Goal: Information Seeking & Learning: Learn about a topic

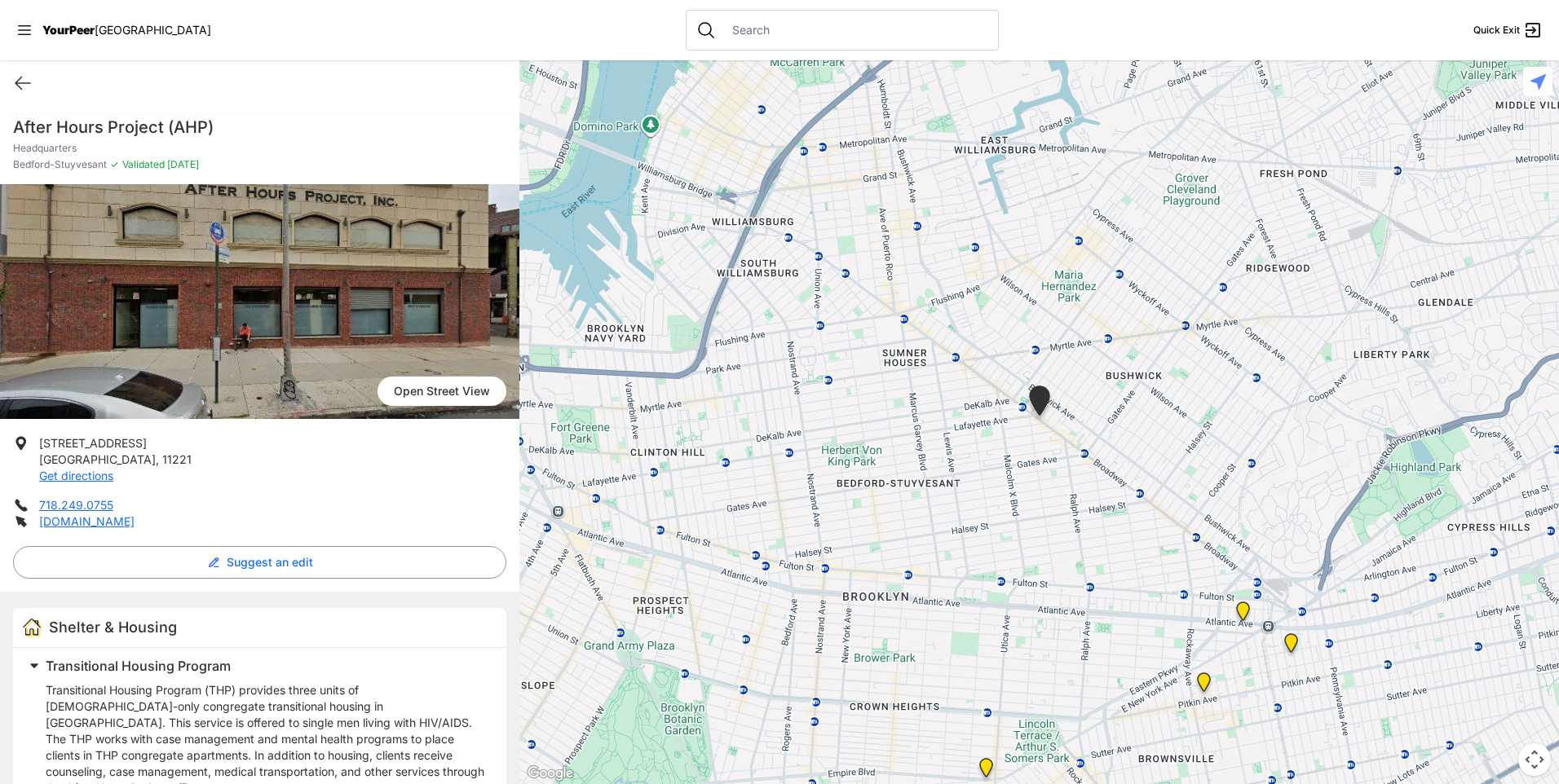
click at [59, 32] on span "YourPeer" at bounding box center [68, 29] width 52 height 14
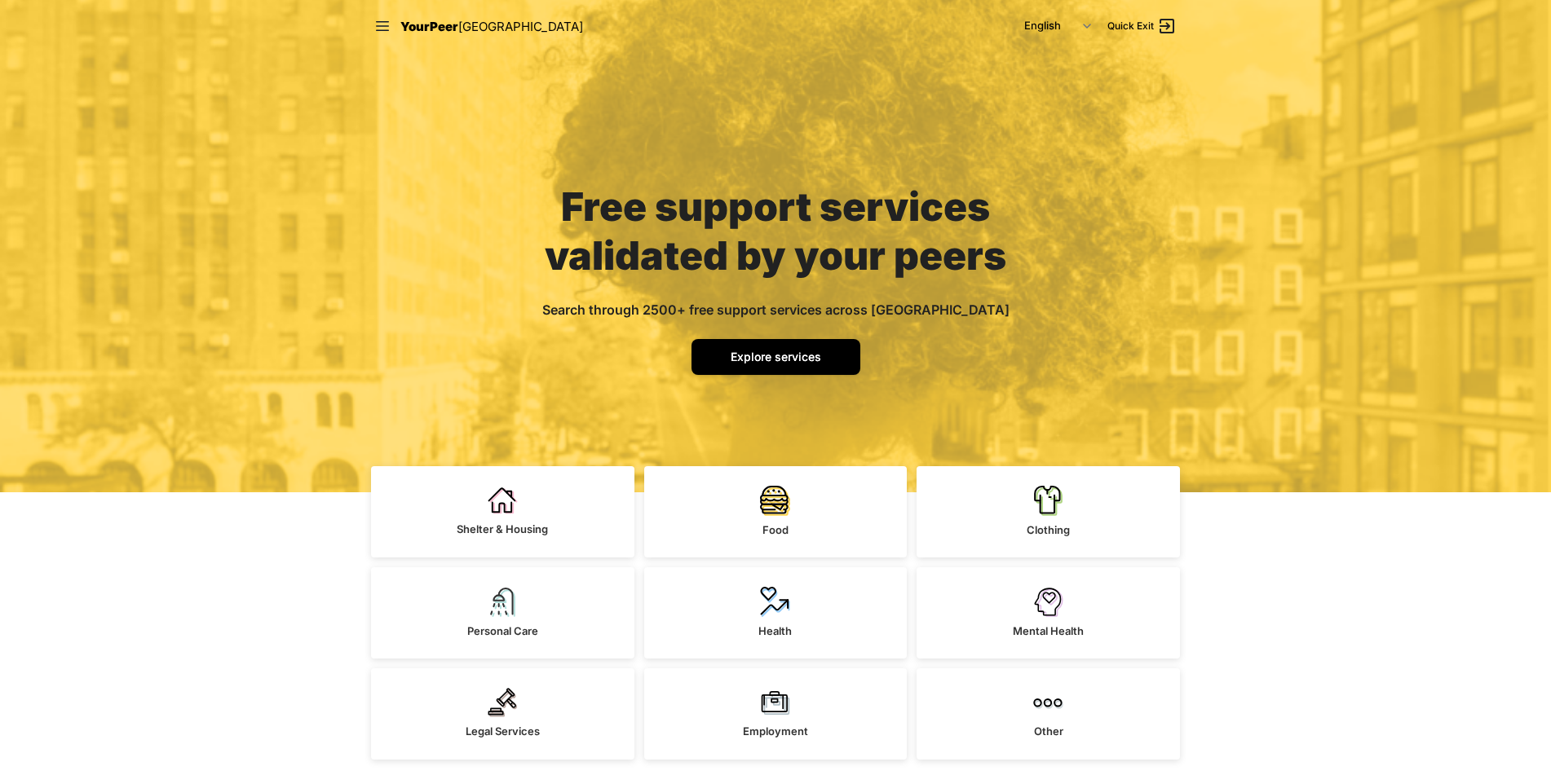
click at [808, 349] on link "Explore services" at bounding box center [776, 357] width 168 height 36
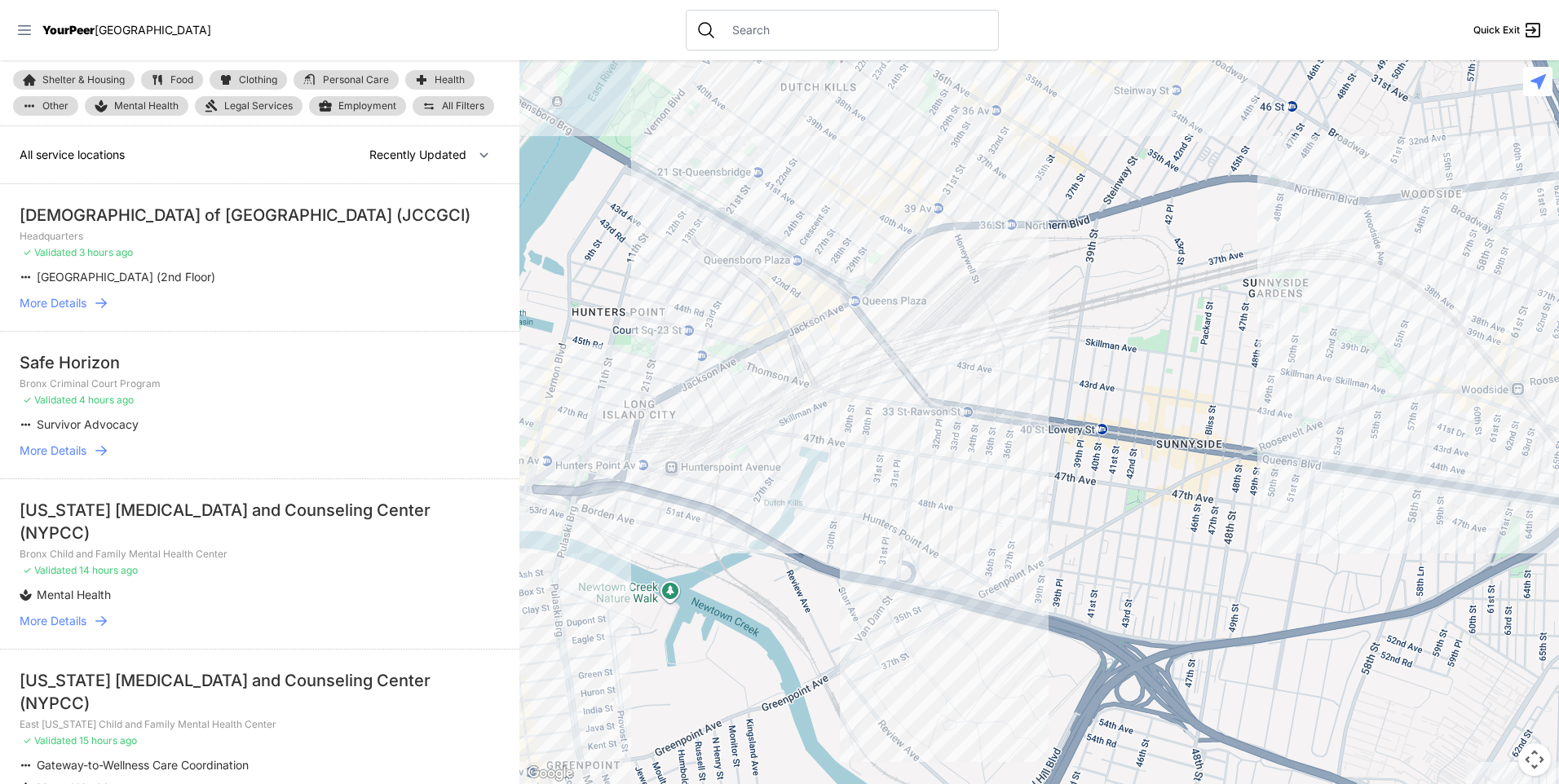
select select "nearby"
click at [18, 32] on icon at bounding box center [25, 30] width 16 height 16
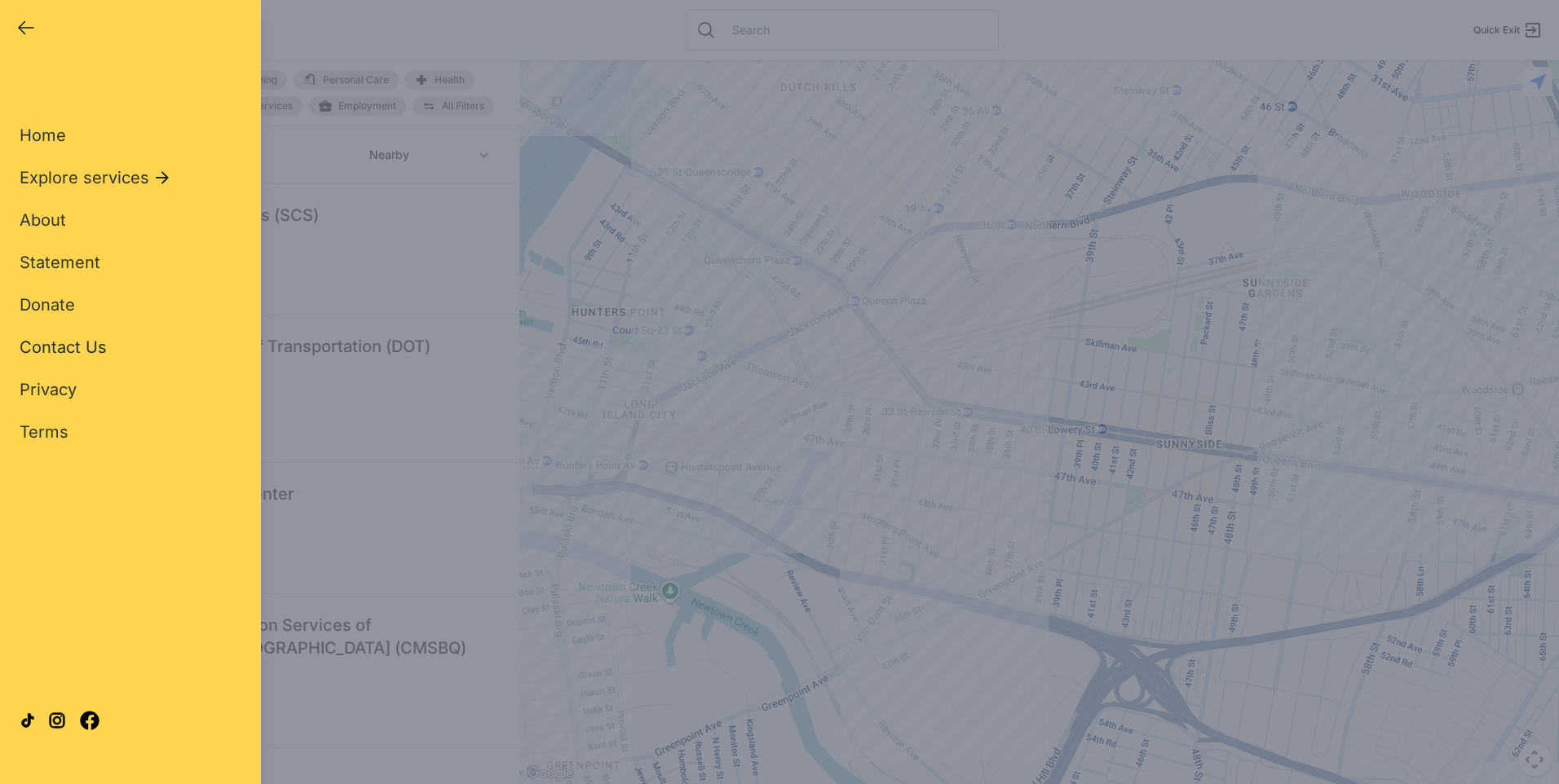
click at [60, 337] on link "Contact Us" at bounding box center [62, 347] width 87 height 23
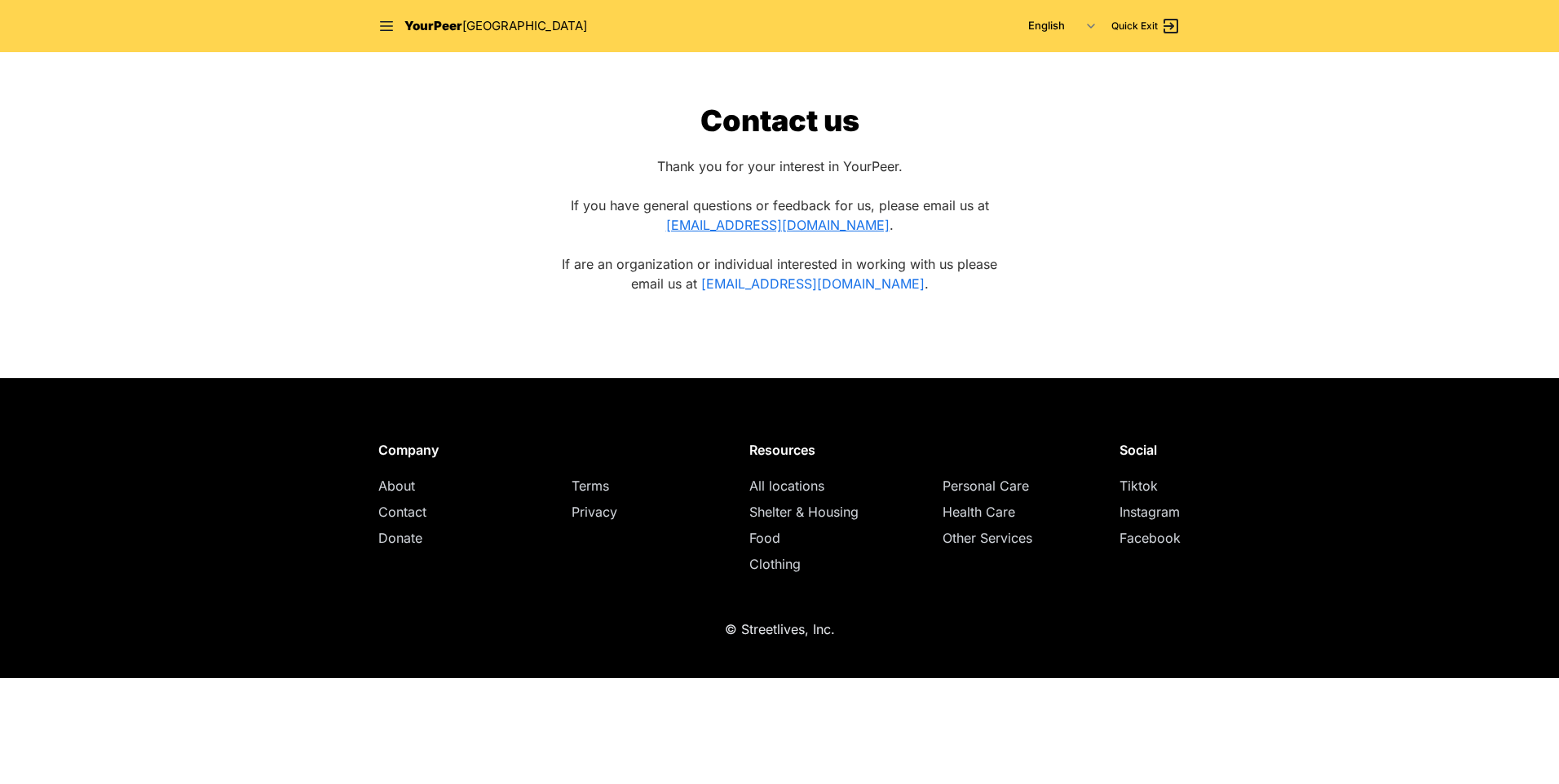
click at [800, 283] on link "yourpeerpartner@streetlives.nyc" at bounding box center [812, 284] width 223 height 16
click at [379, 26] on icon at bounding box center [387, 27] width 16 height 16
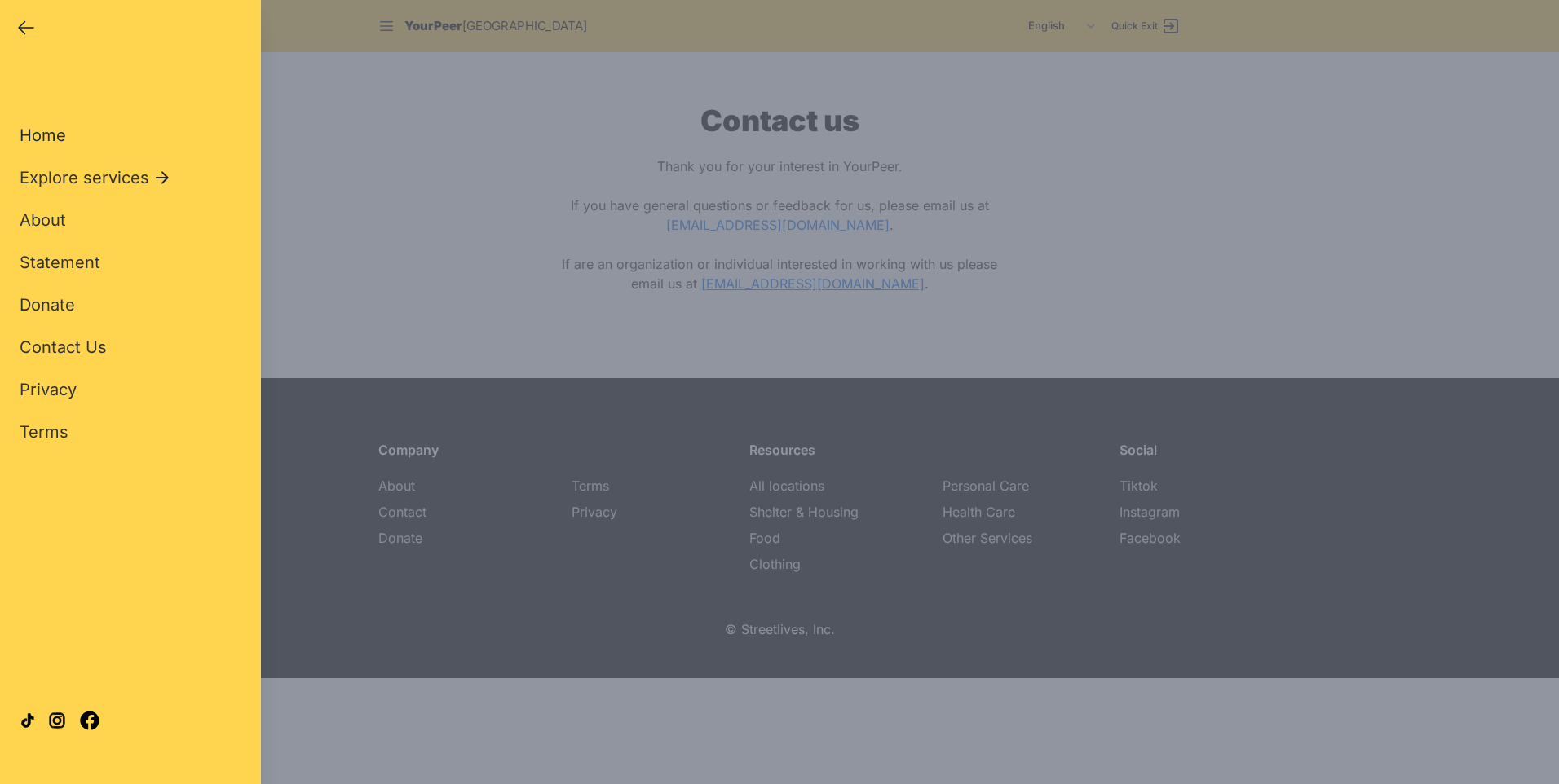
click at [44, 137] on span "Home" at bounding box center [42, 134] width 47 height 19
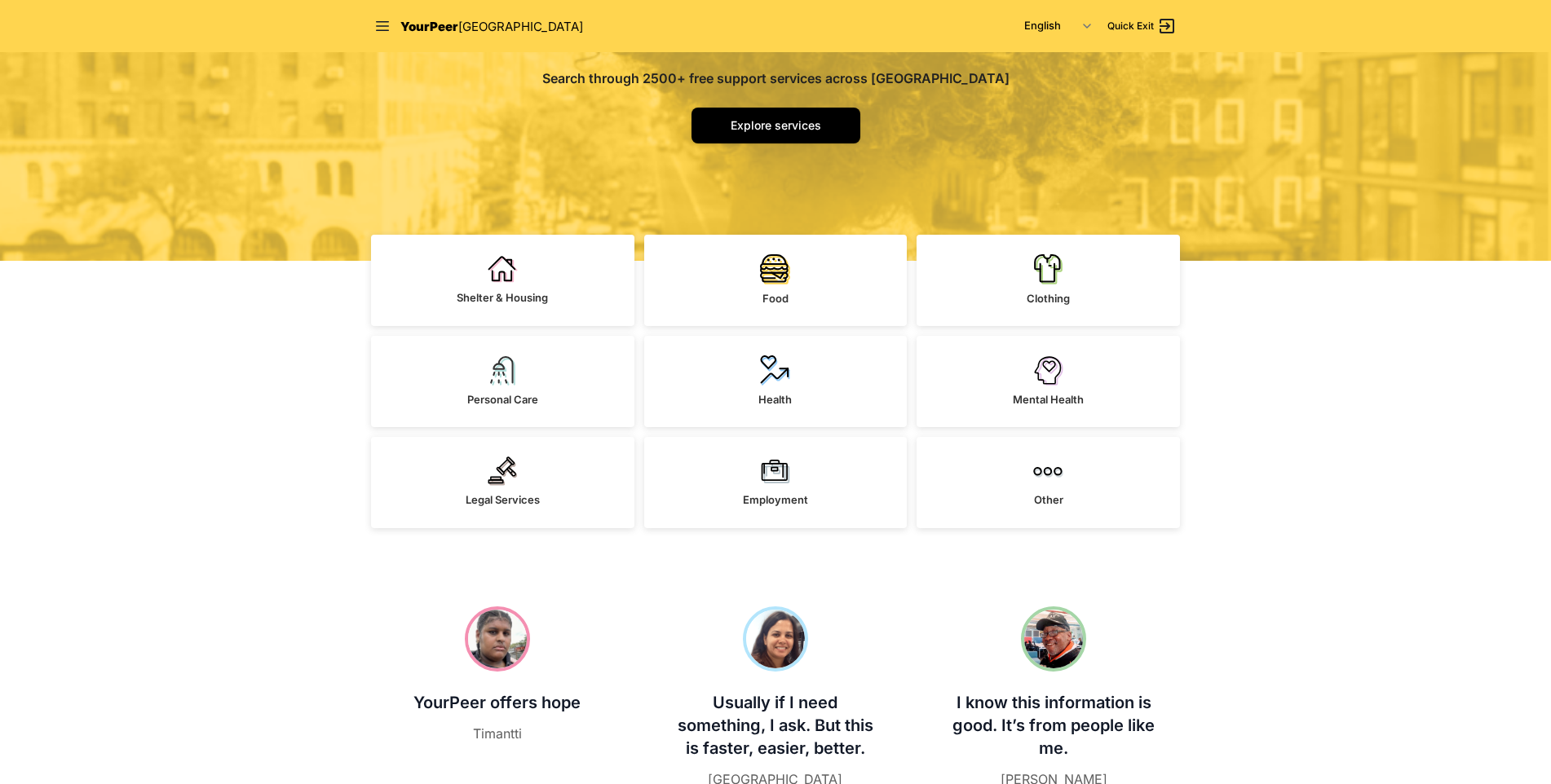
scroll to position [244, 0]
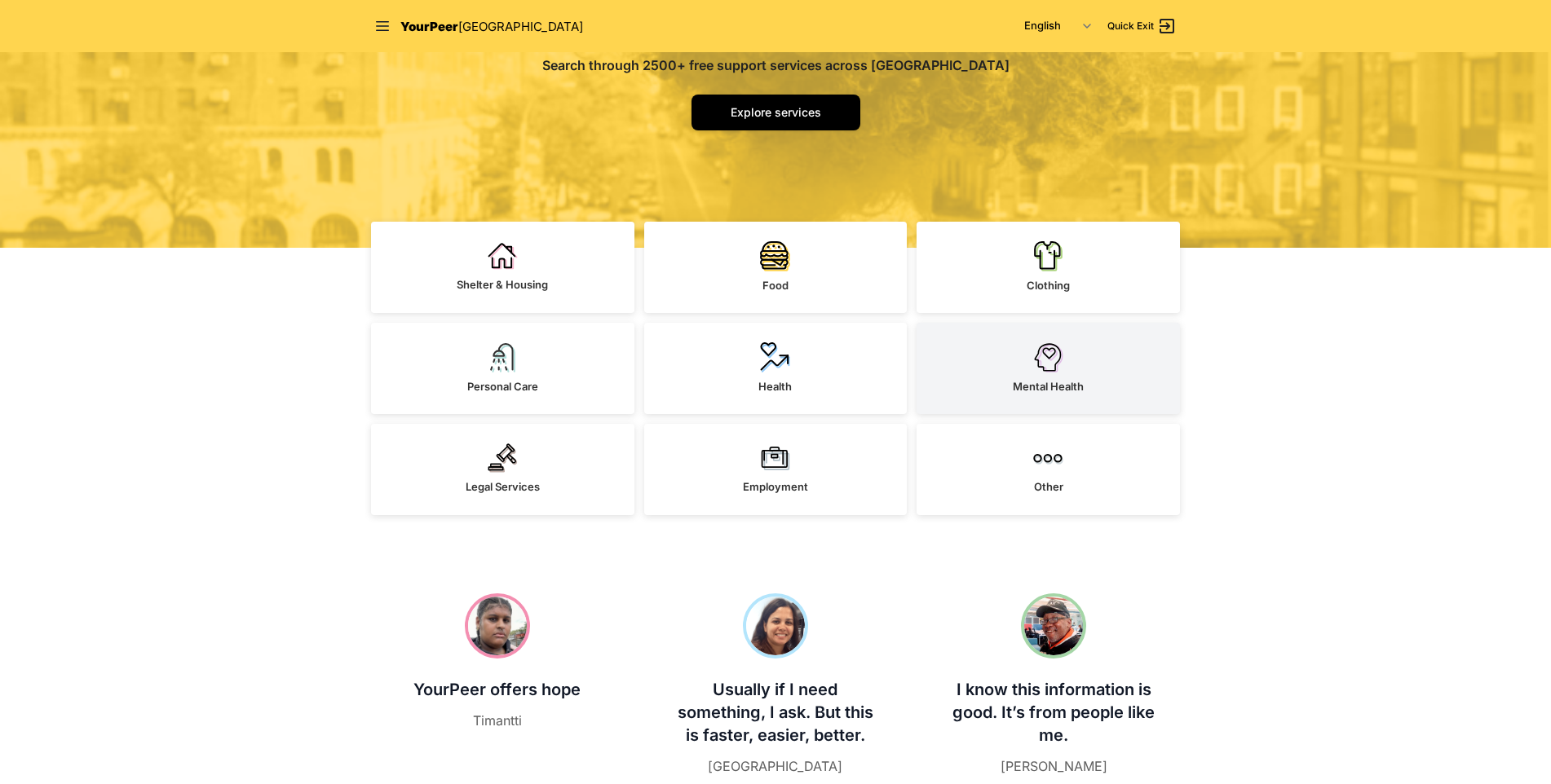
click at [1075, 383] on span "Mental Health" at bounding box center [1049, 386] width 71 height 13
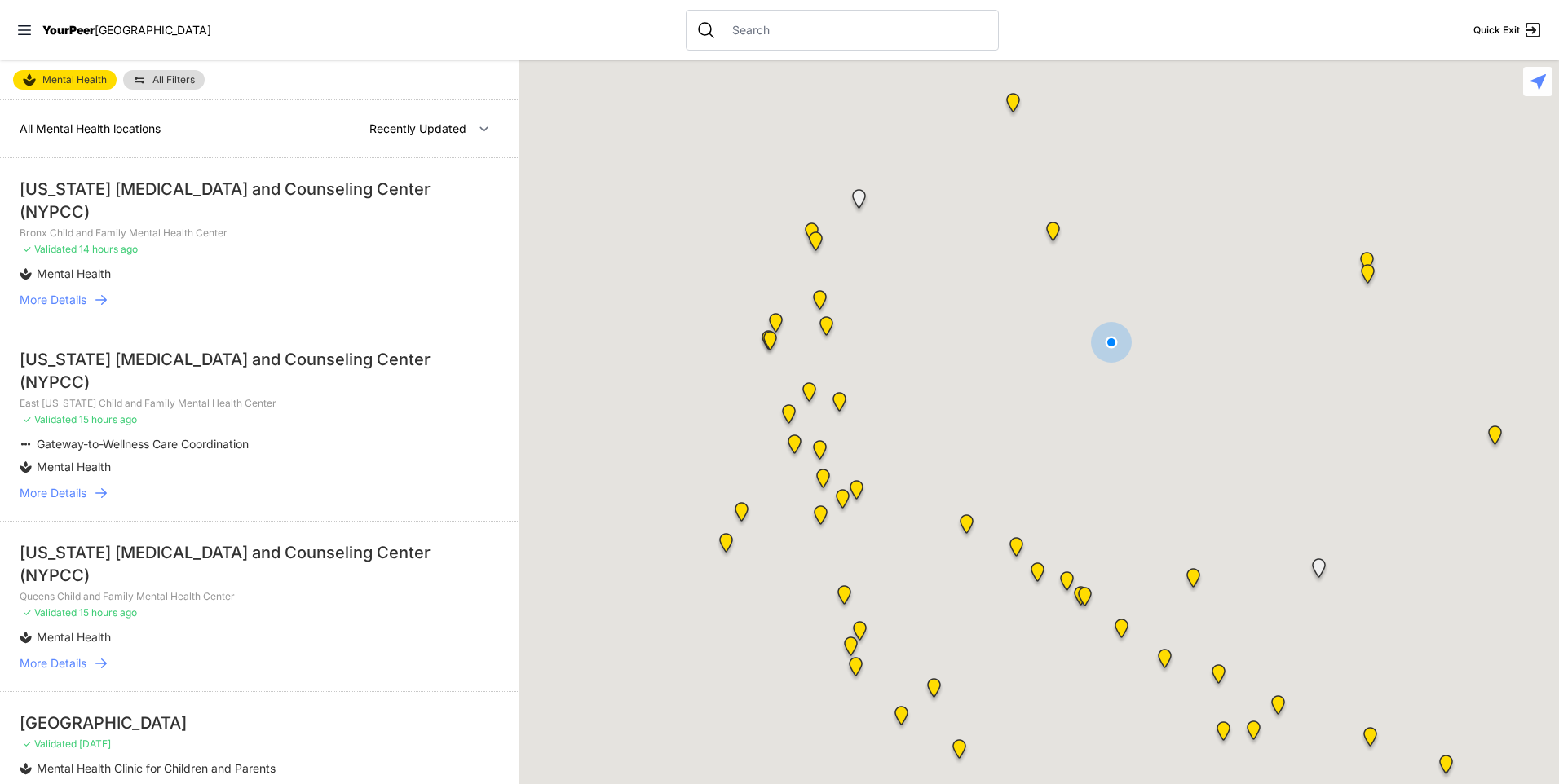
select select "nearby"
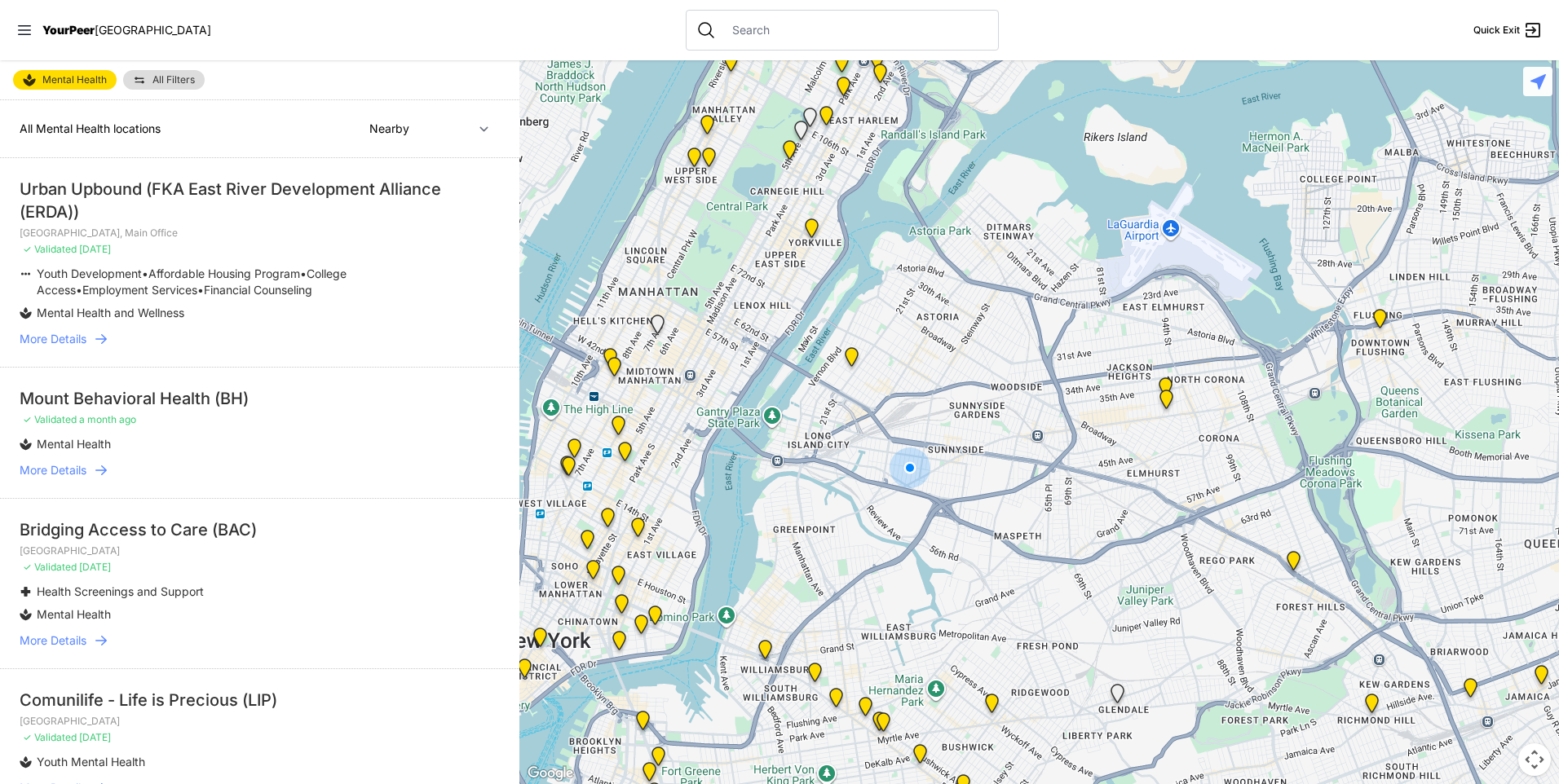
drag, startPoint x: 1114, startPoint y: 431, endPoint x: 909, endPoint y: 556, distance: 240.1
click at [909, 557] on div at bounding box center [1039, 422] width 1039 height 724
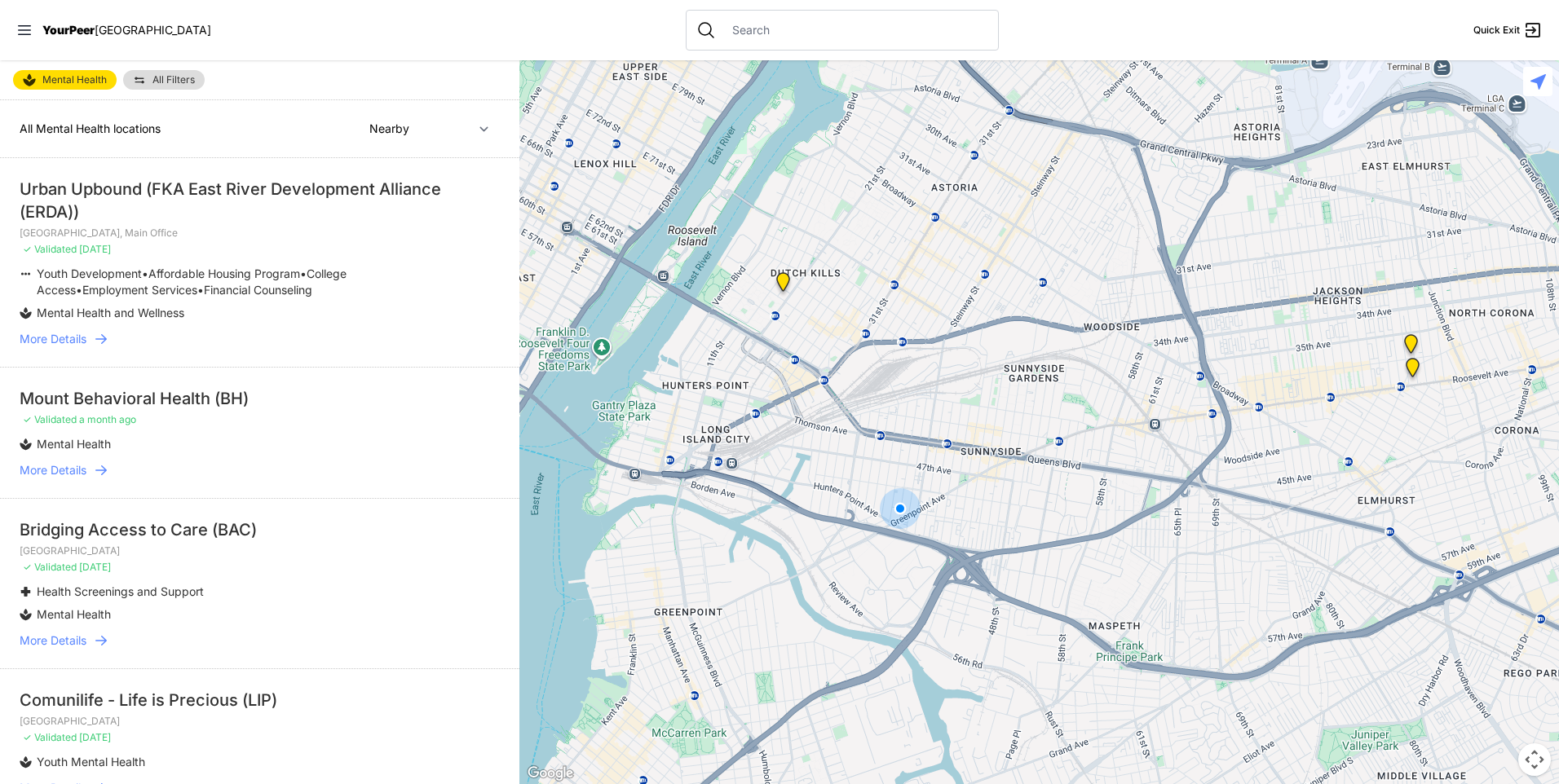
click at [780, 278] on img "Long Island City, Main Office" at bounding box center [783, 285] width 20 height 27
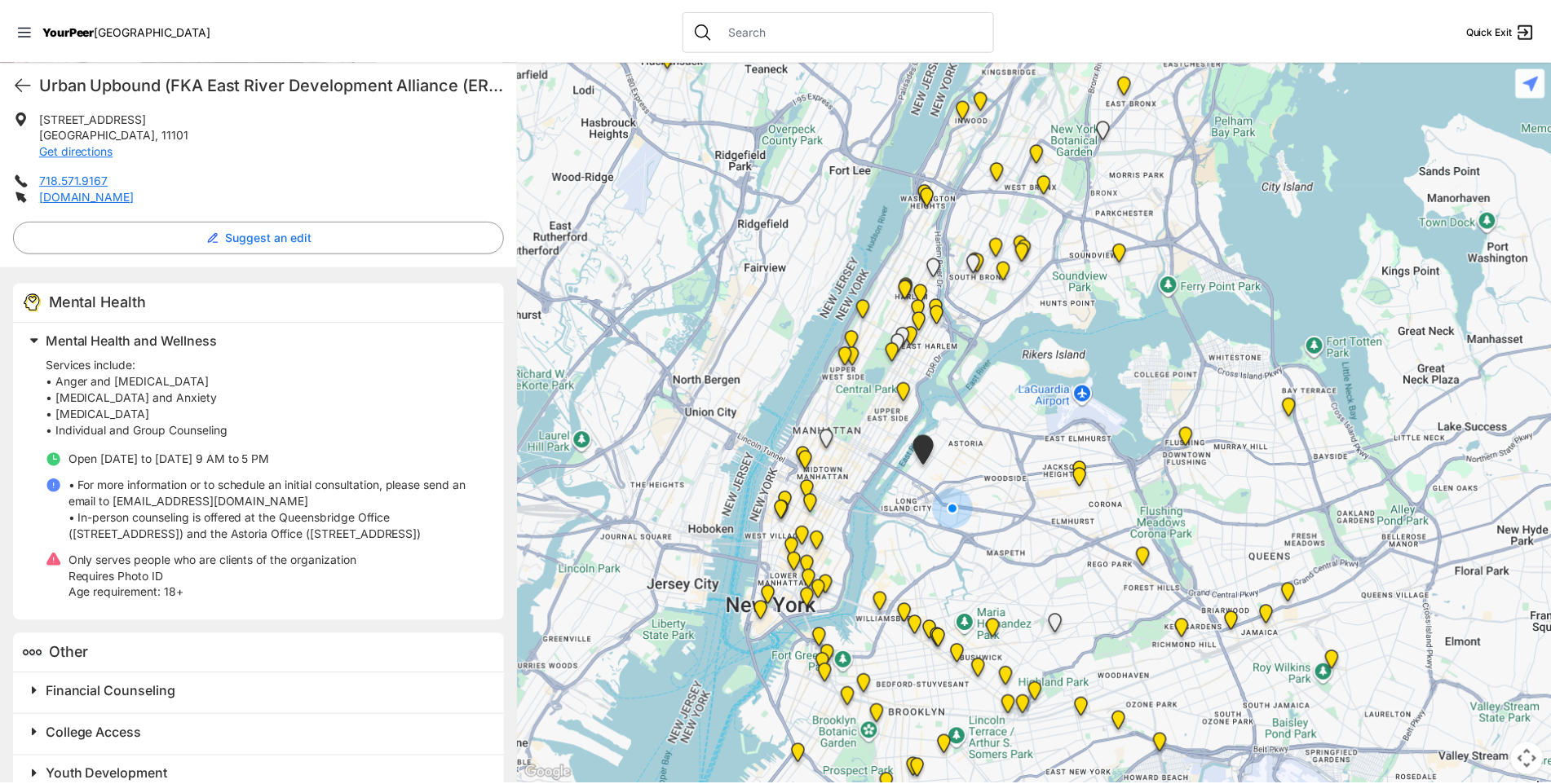
scroll to position [478, 0]
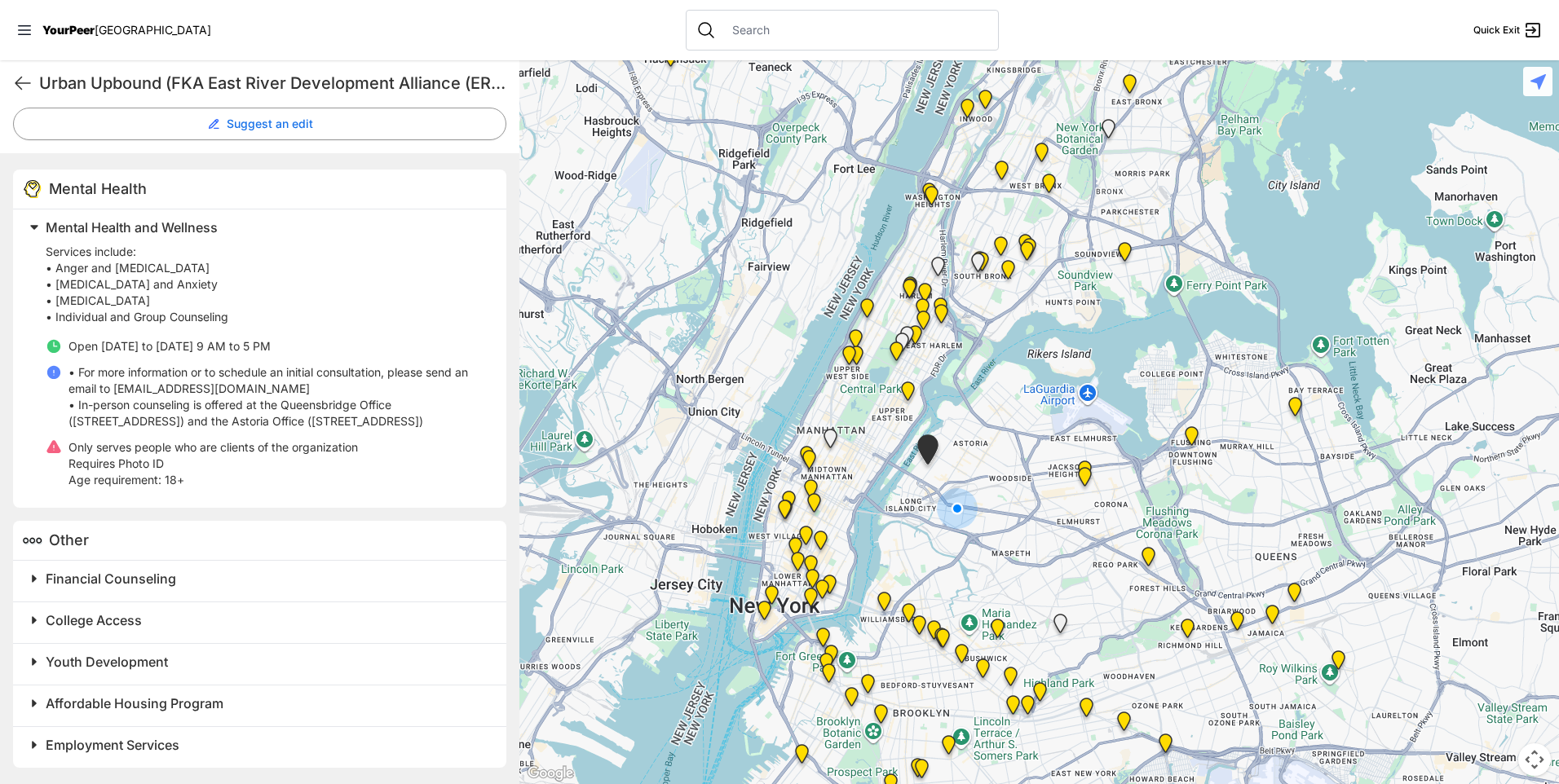
click at [147, 575] on span "Financial Counseling" at bounding box center [111, 579] width 131 height 16
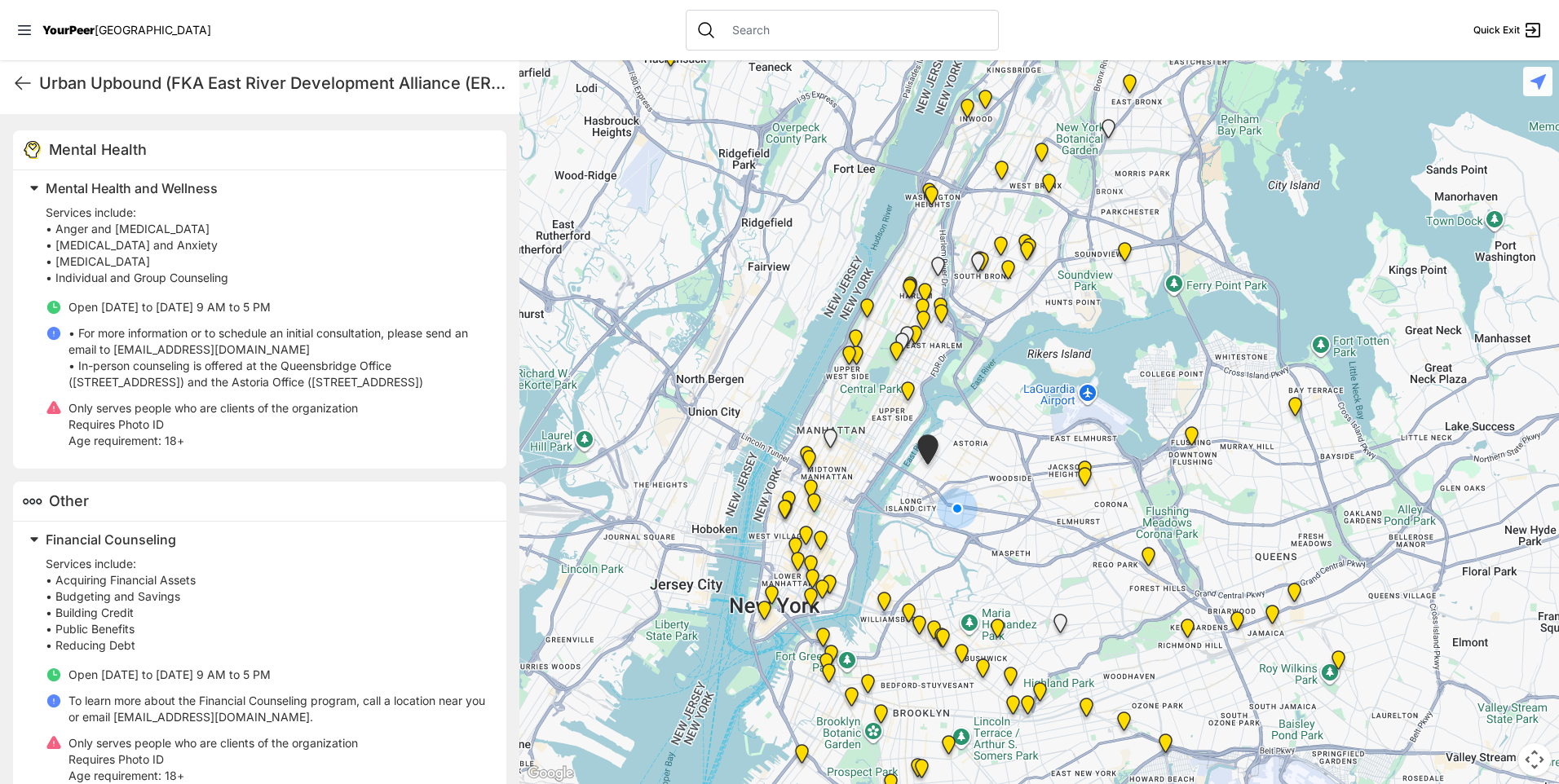
click at [147, 548] on span "Financial Counseling" at bounding box center [111, 540] width 131 height 16
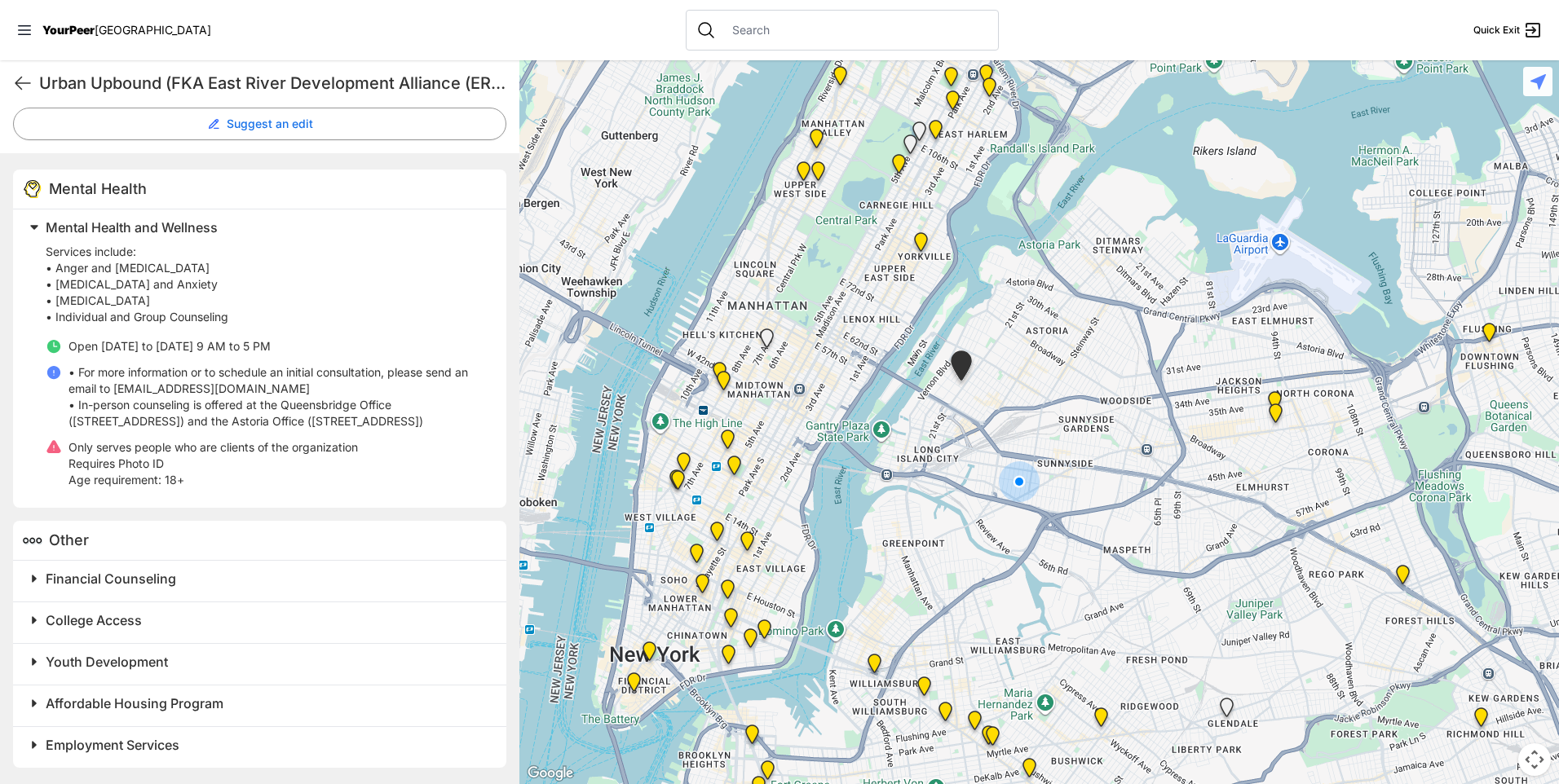
drag, startPoint x: 1004, startPoint y: 512, endPoint x: 1120, endPoint y: 470, distance: 123.4
click at [1120, 470] on div at bounding box center [1039, 422] width 1039 height 724
click at [868, 660] on img "Williamsburg" at bounding box center [875, 667] width 20 height 27
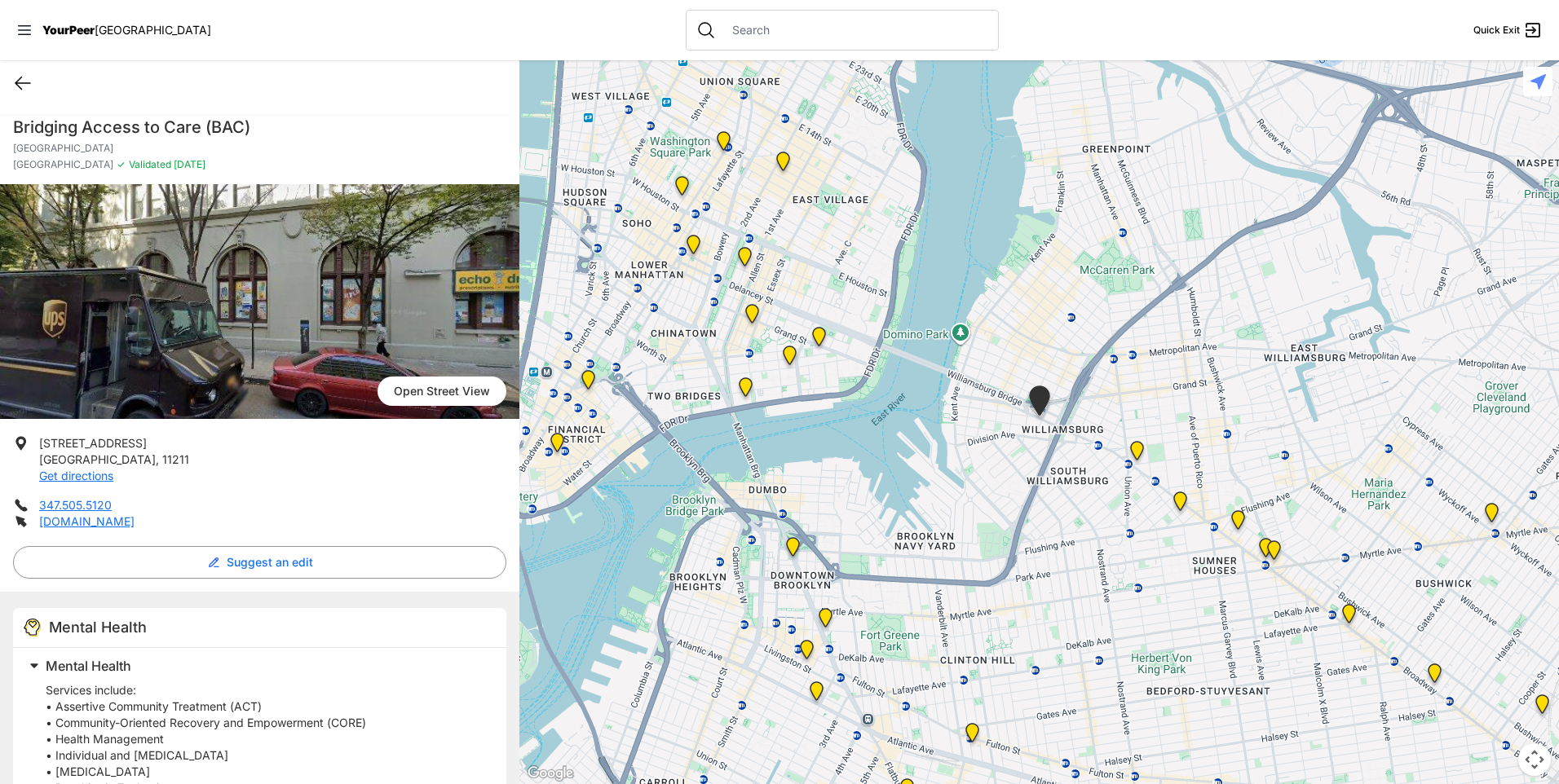
click at [22, 91] on icon at bounding box center [22, 82] width 19 height 19
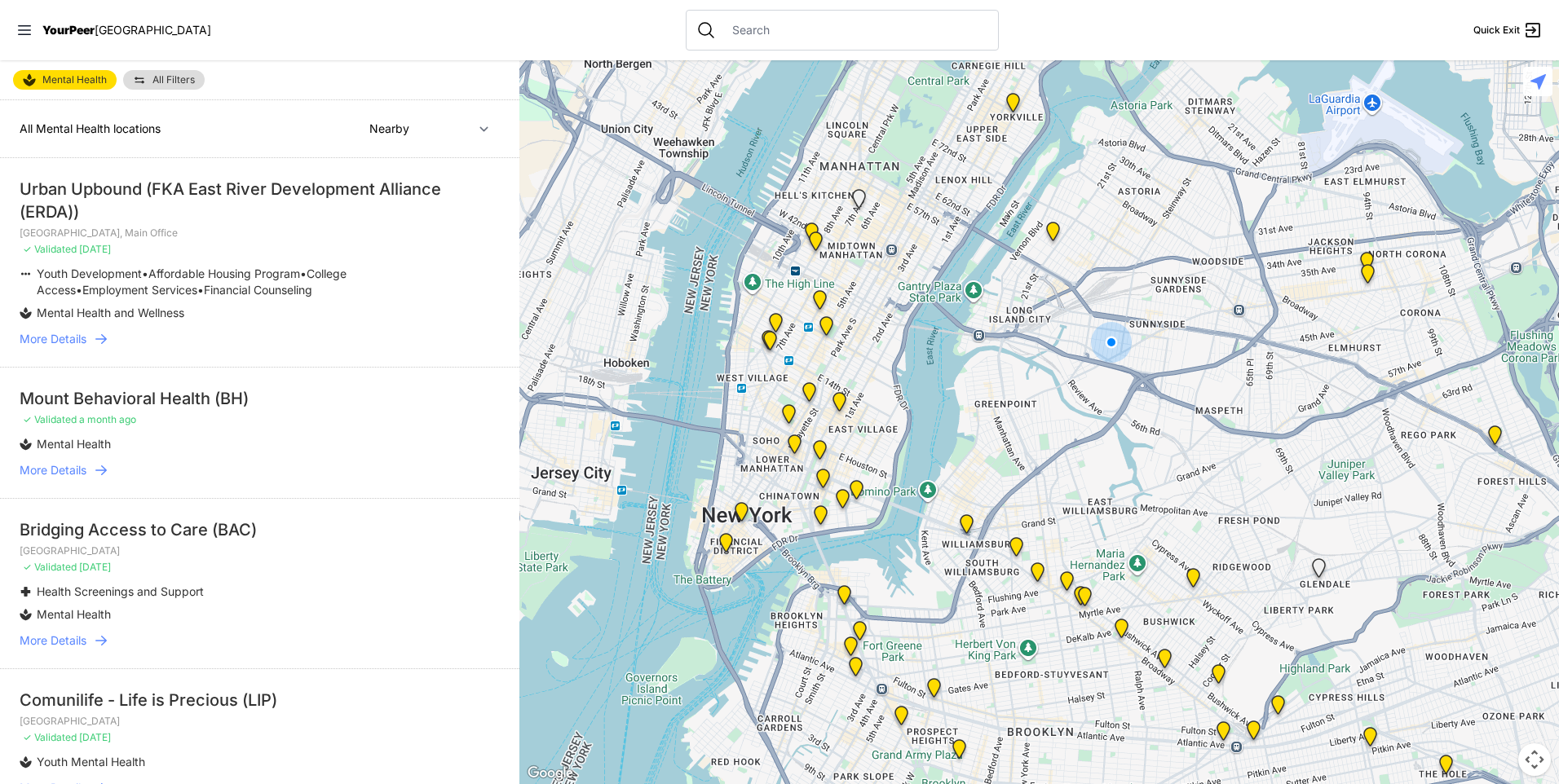
click at [0, 25] on html "View map Close panel YourPeer NYC Quick Exit Single Adult Families Soup Kitchen…" at bounding box center [780, 392] width 1559 height 784
click at [32, 27] on icon at bounding box center [25, 30] width 16 height 16
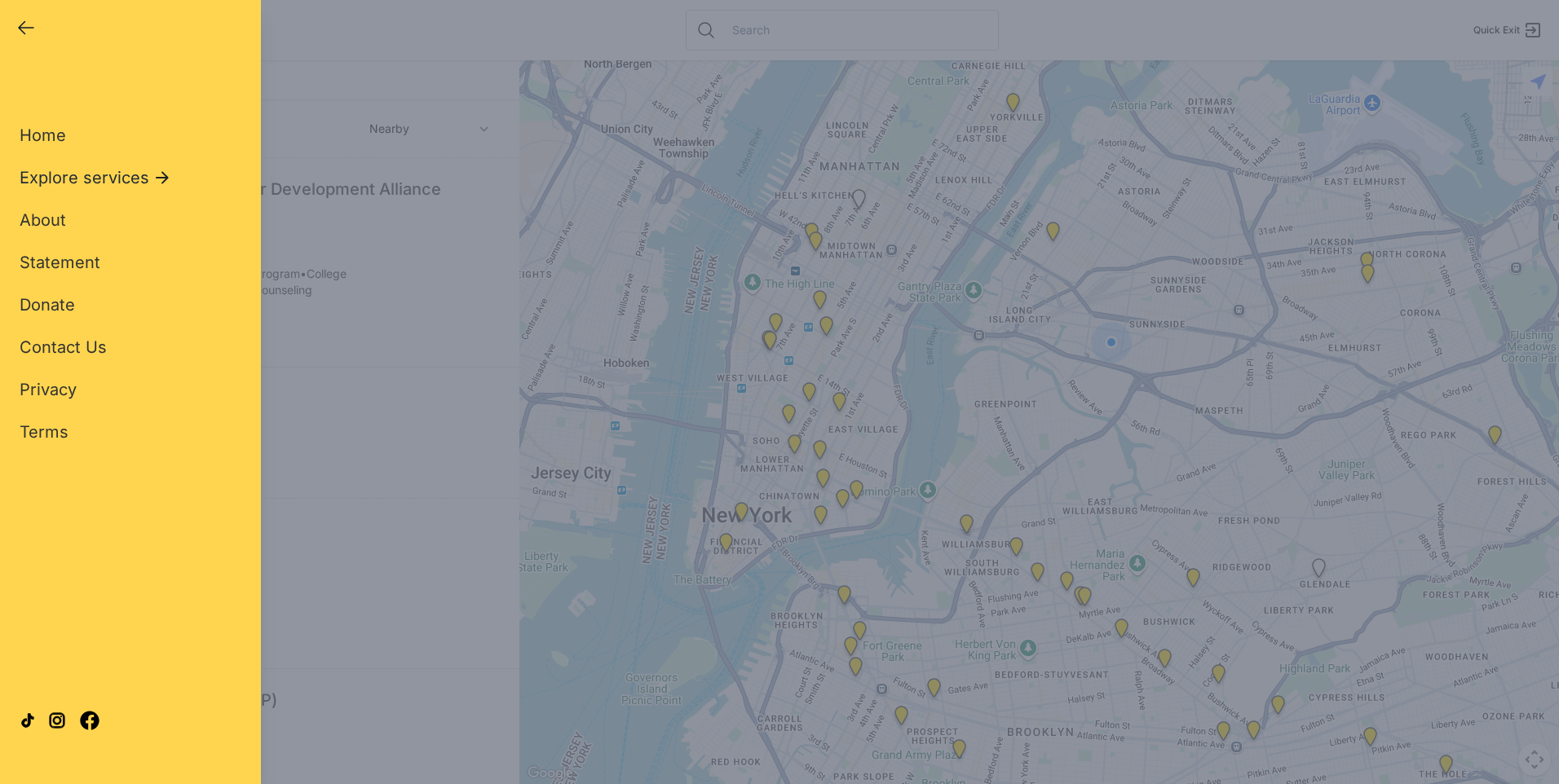
click at [59, 175] on span "Explore services" at bounding box center [84, 177] width 130 height 23
click at [59, 131] on span "All Services" at bounding box center [65, 134] width 92 height 19
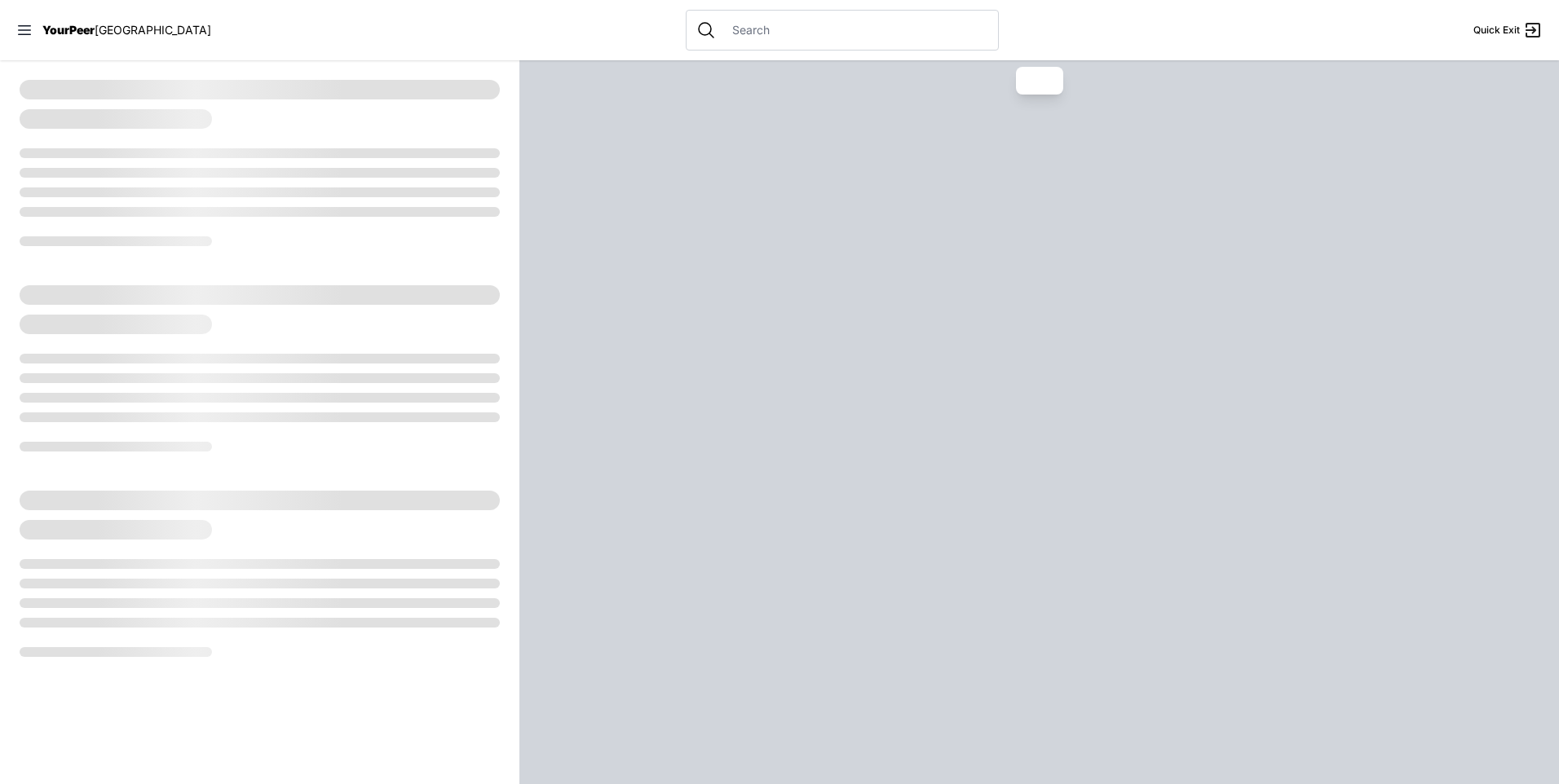
select select "recentlyUpdated"
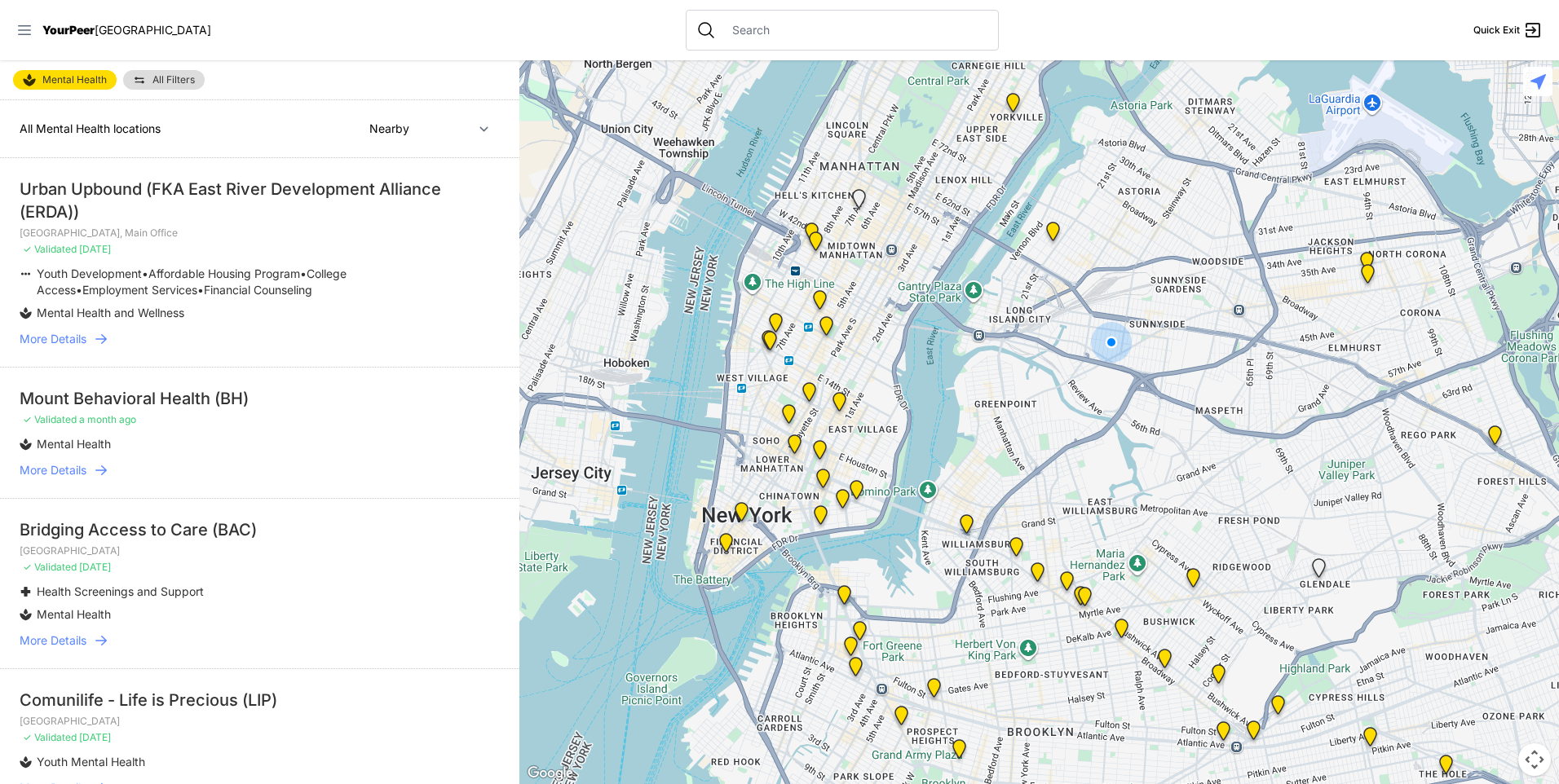
drag, startPoint x: 25, startPoint y: 21, endPoint x: 26, endPoint y: 33, distance: 12.0
click at [25, 23] on nav "YourPeer NYC Quick Exit" at bounding box center [780, 30] width 1559 height 60
click at [22, 37] on icon at bounding box center [25, 30] width 16 height 16
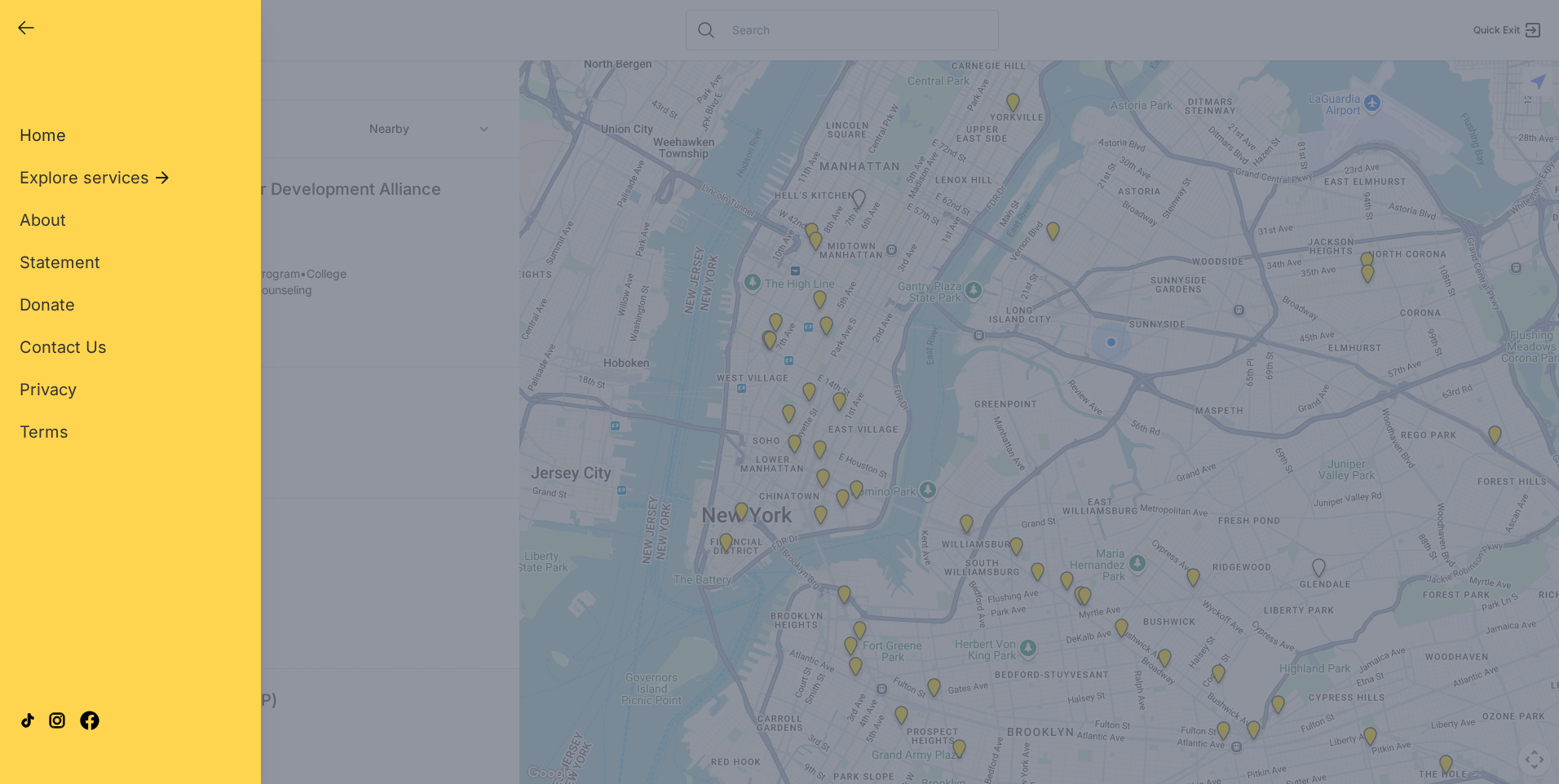
click at [48, 136] on span "Home" at bounding box center [42, 134] width 47 height 19
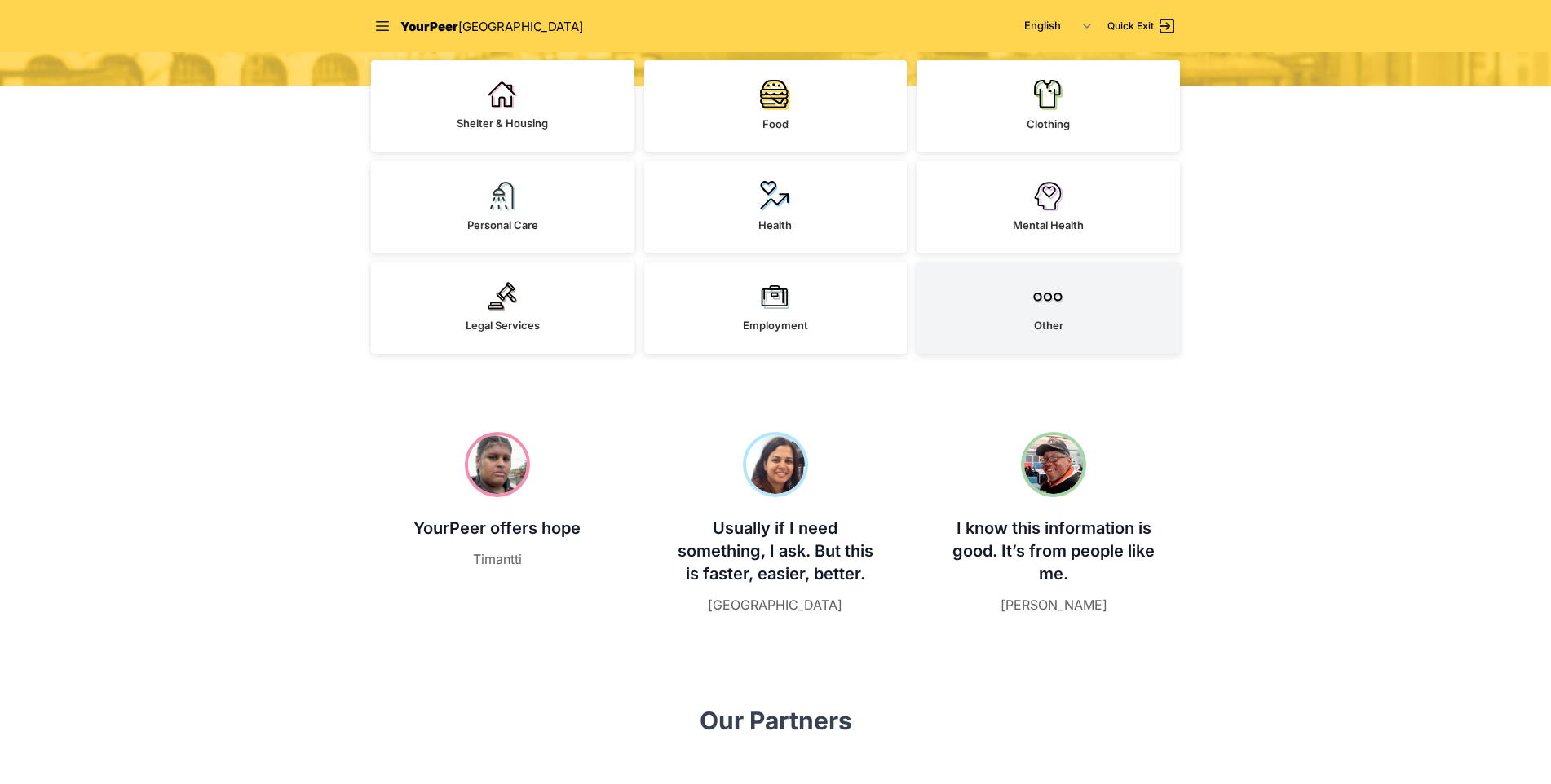
scroll to position [408, 0]
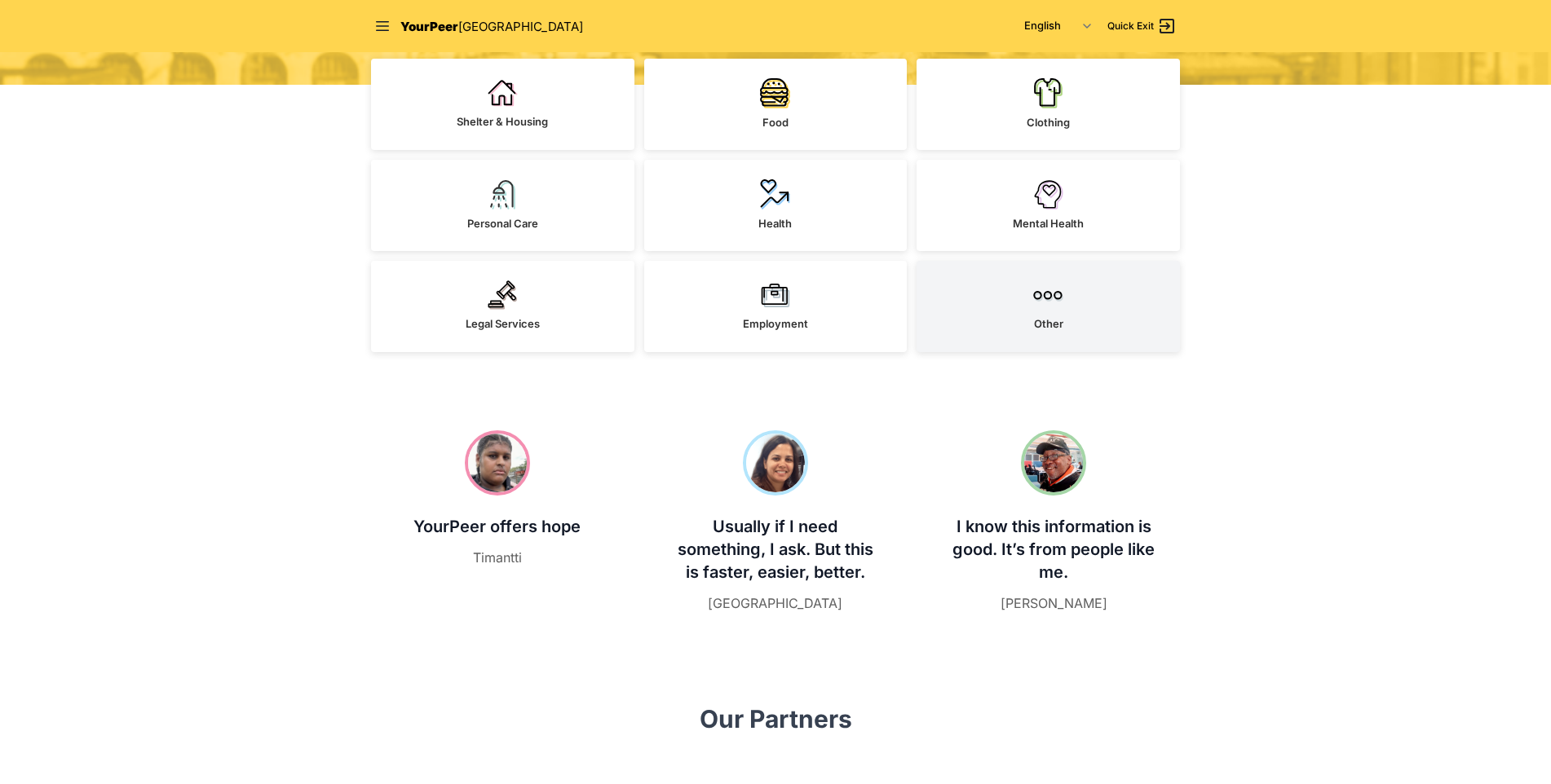
click at [1022, 305] on link "Other" at bounding box center [1049, 306] width 264 height 91
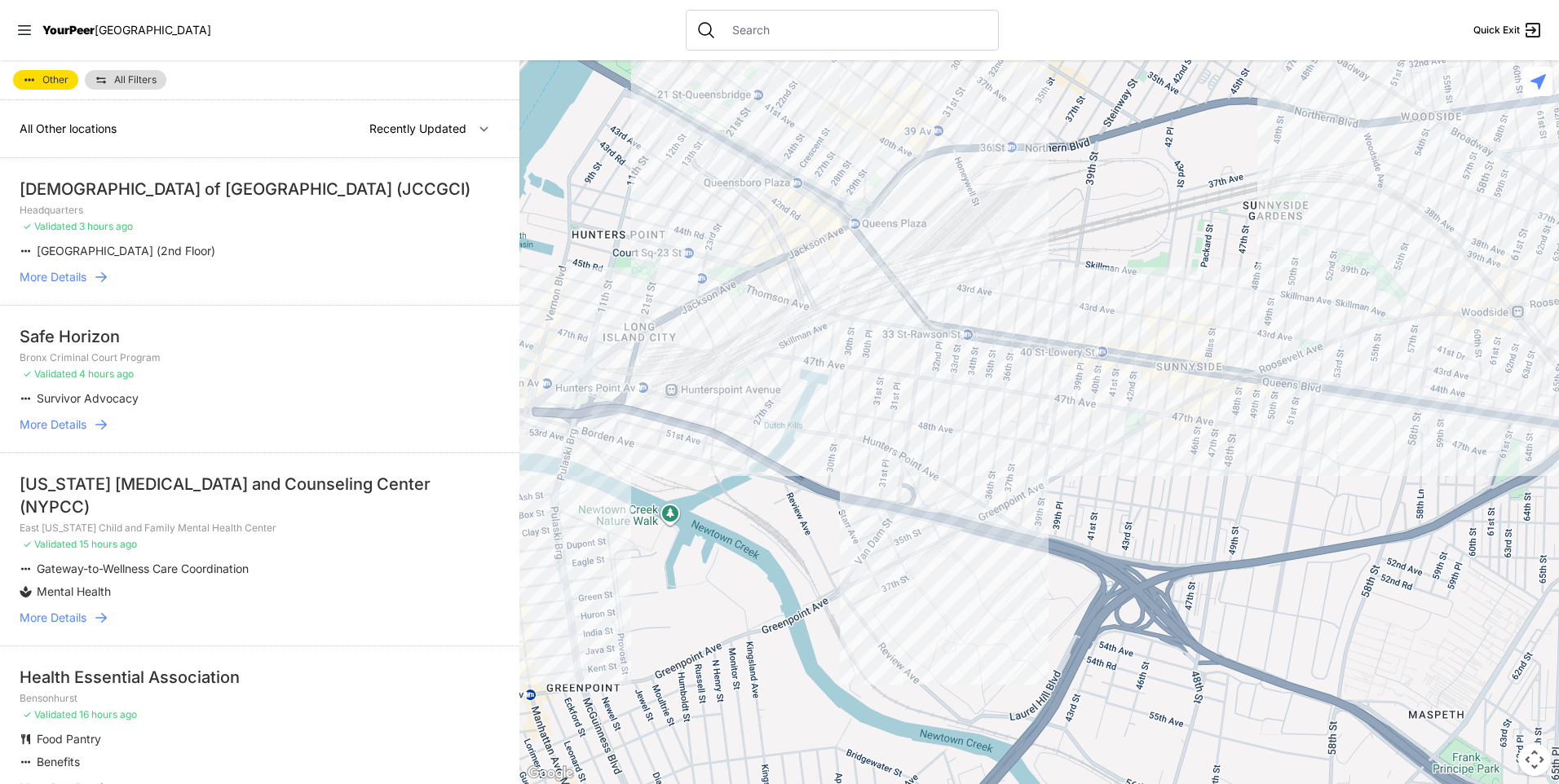
select select "nearby"
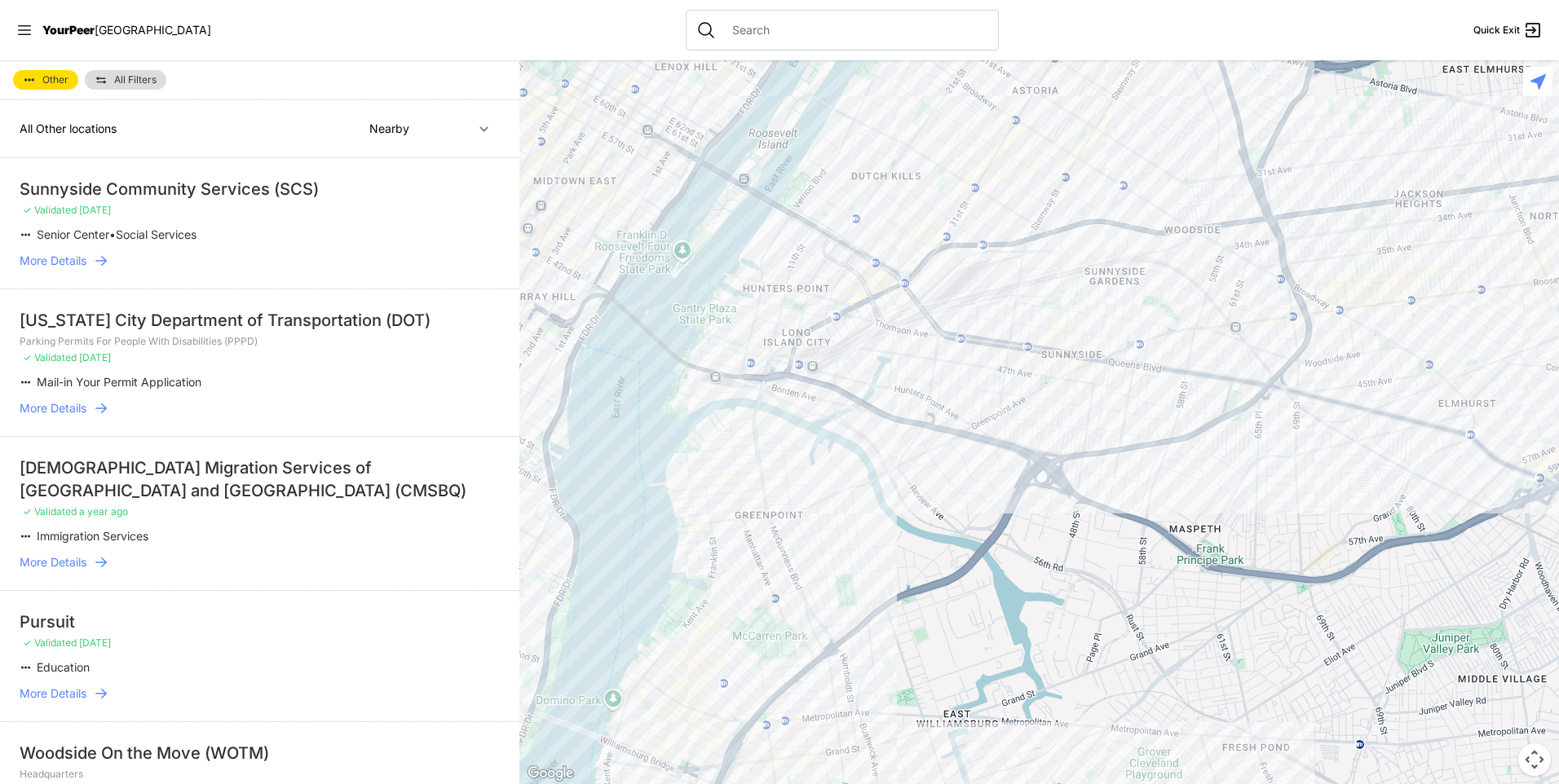
click at [912, 323] on div at bounding box center [1039, 422] width 1039 height 724
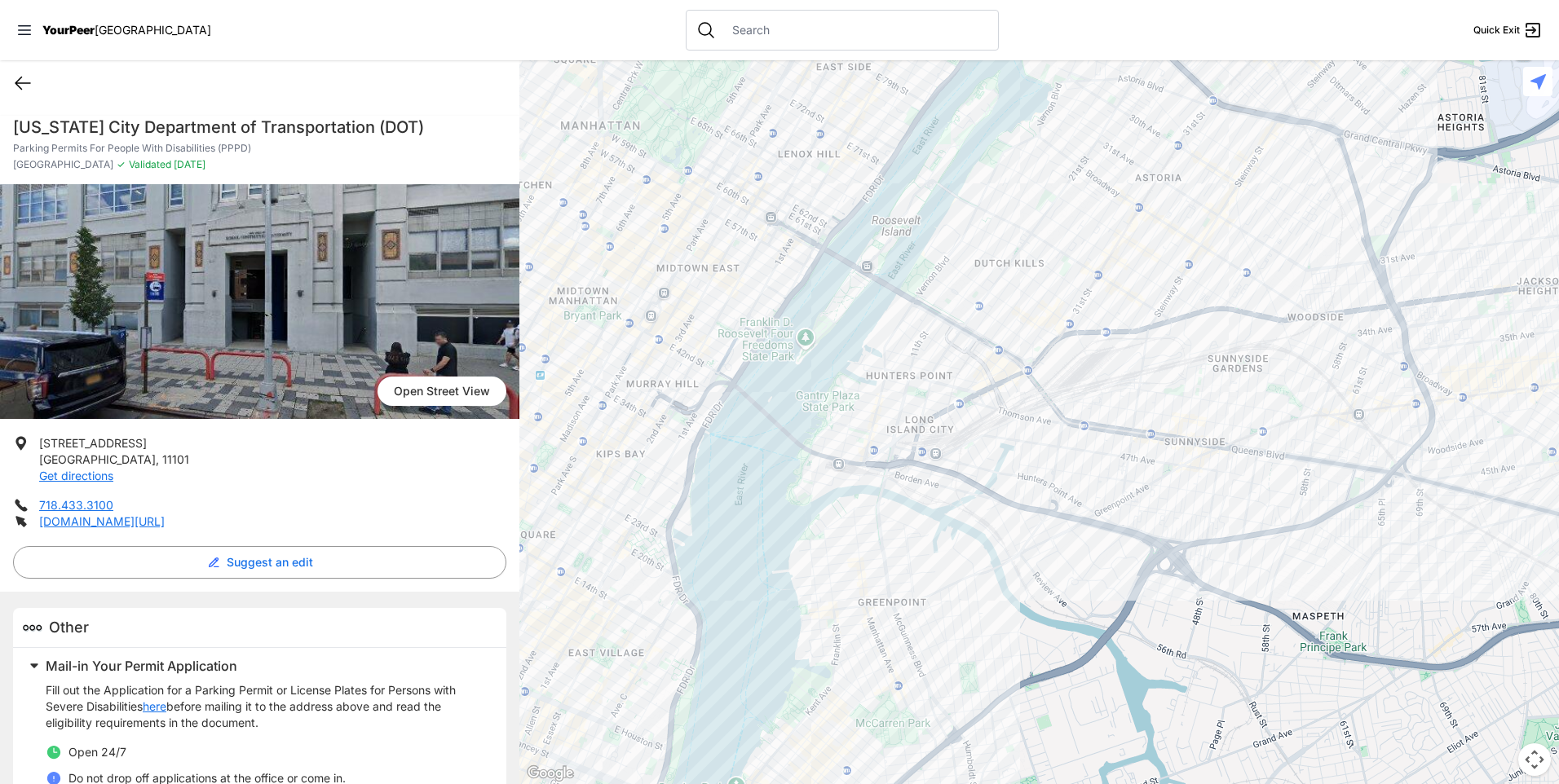
click at [16, 83] on icon at bounding box center [23, 83] width 15 height 12
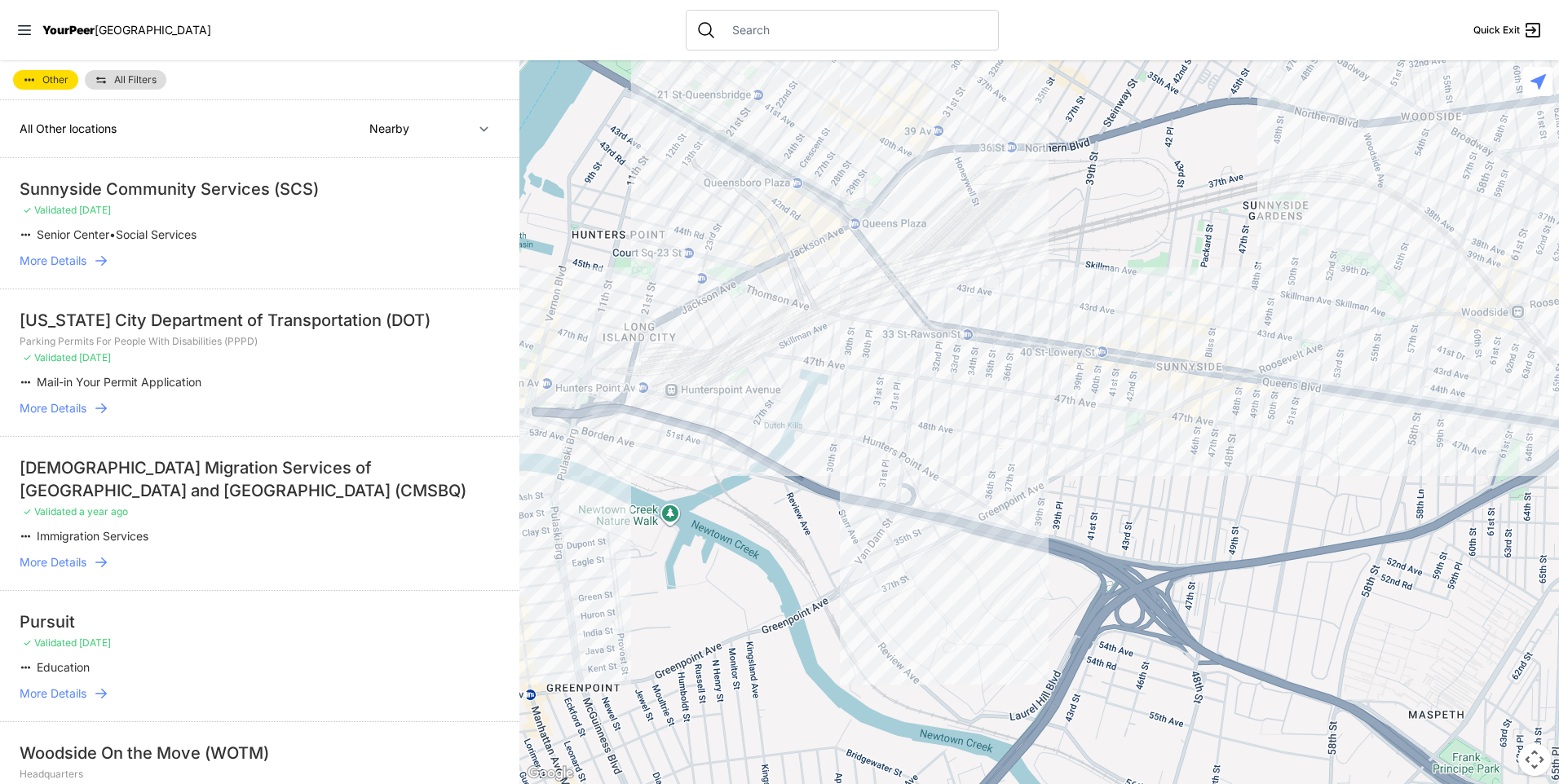
click at [762, 365] on div at bounding box center [1039, 422] width 1039 height 724
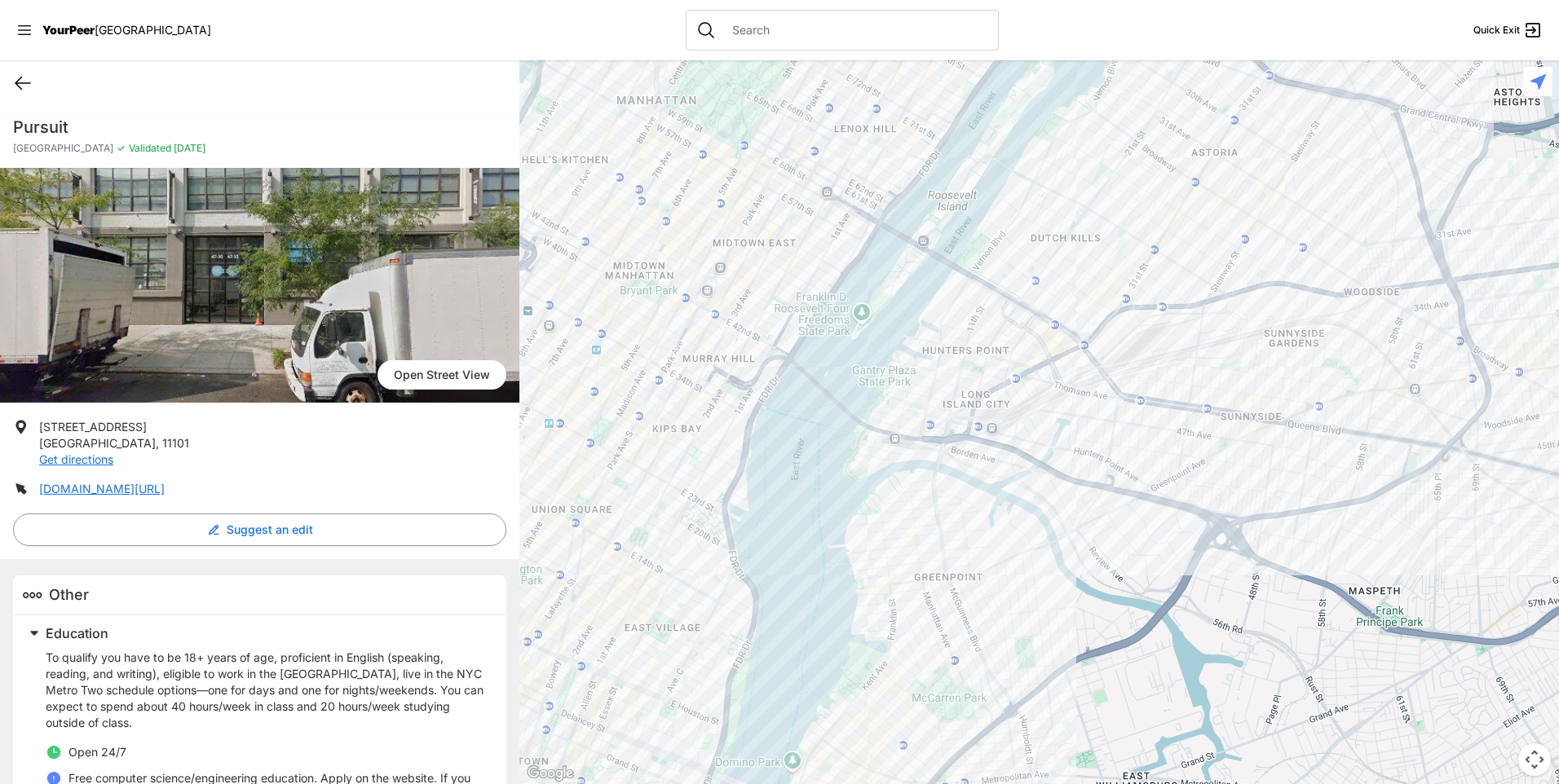
click at [25, 78] on icon at bounding box center [22, 82] width 19 height 19
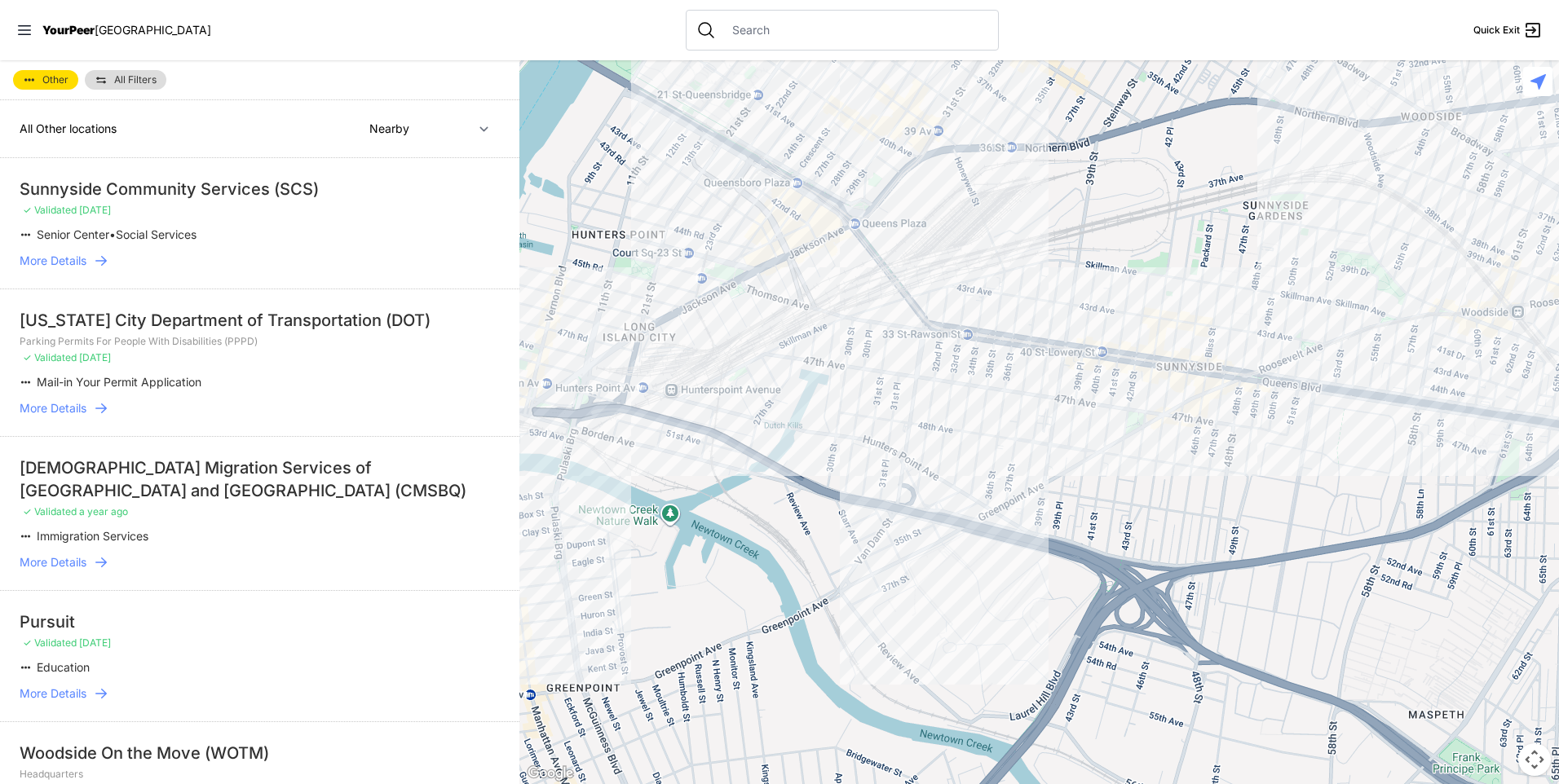
click at [1079, 304] on div at bounding box center [1039, 422] width 1039 height 724
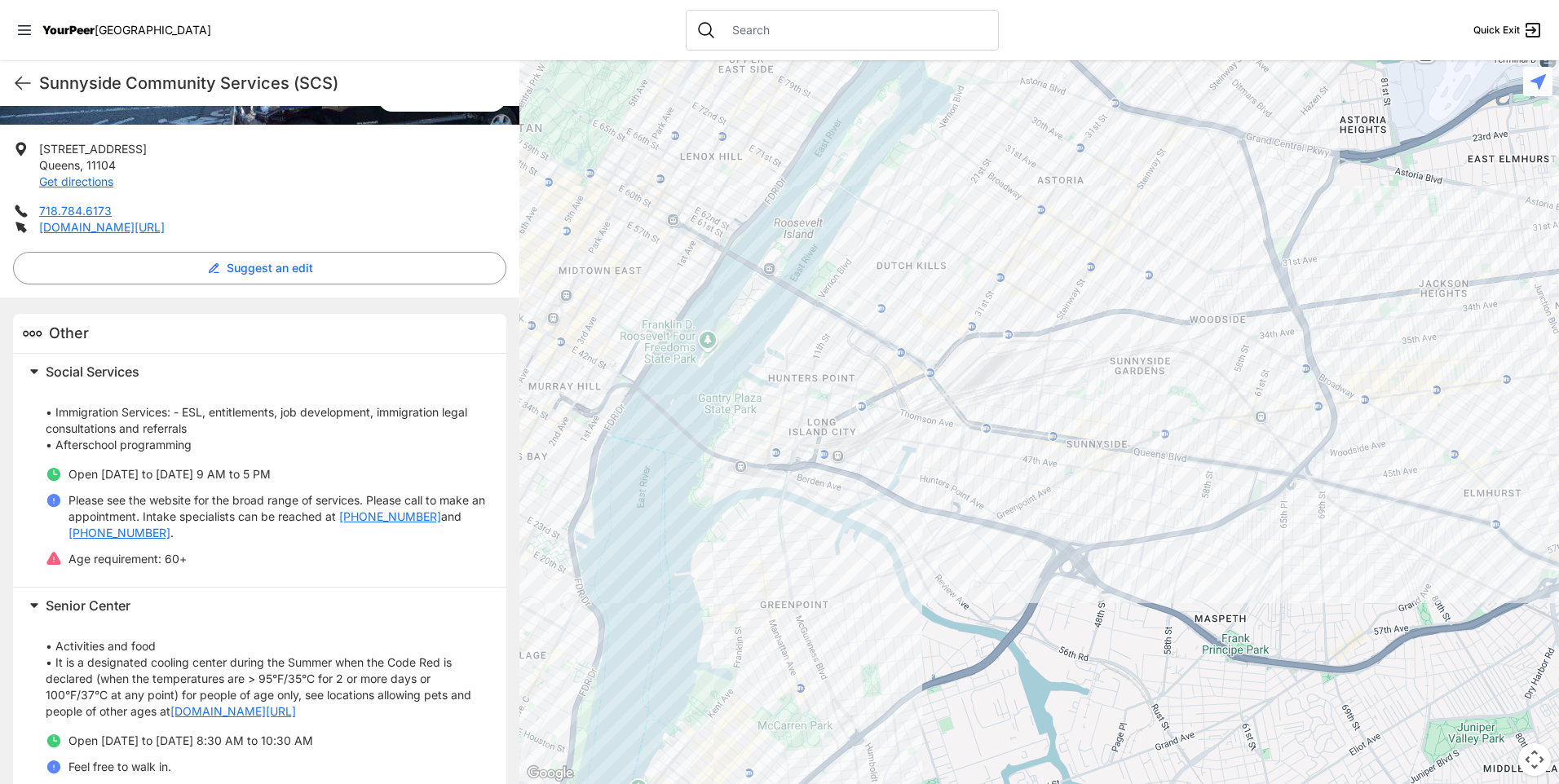
scroll to position [250, 0]
